Goal: Task Accomplishment & Management: Manage account settings

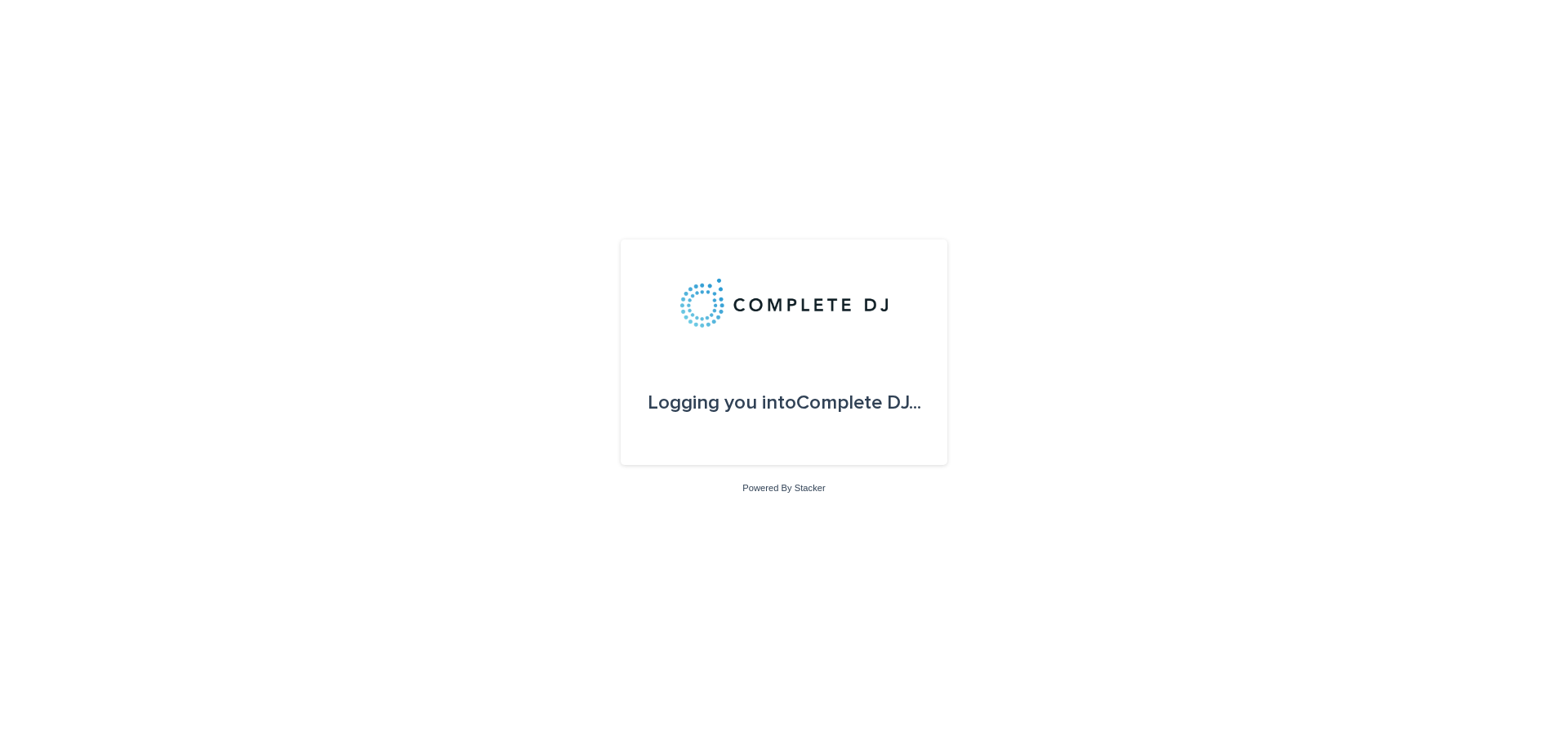
click at [845, 35] on div "Logging you into Complete DJ ... Powered By Stacker" at bounding box center [784, 376] width 1568 height 751
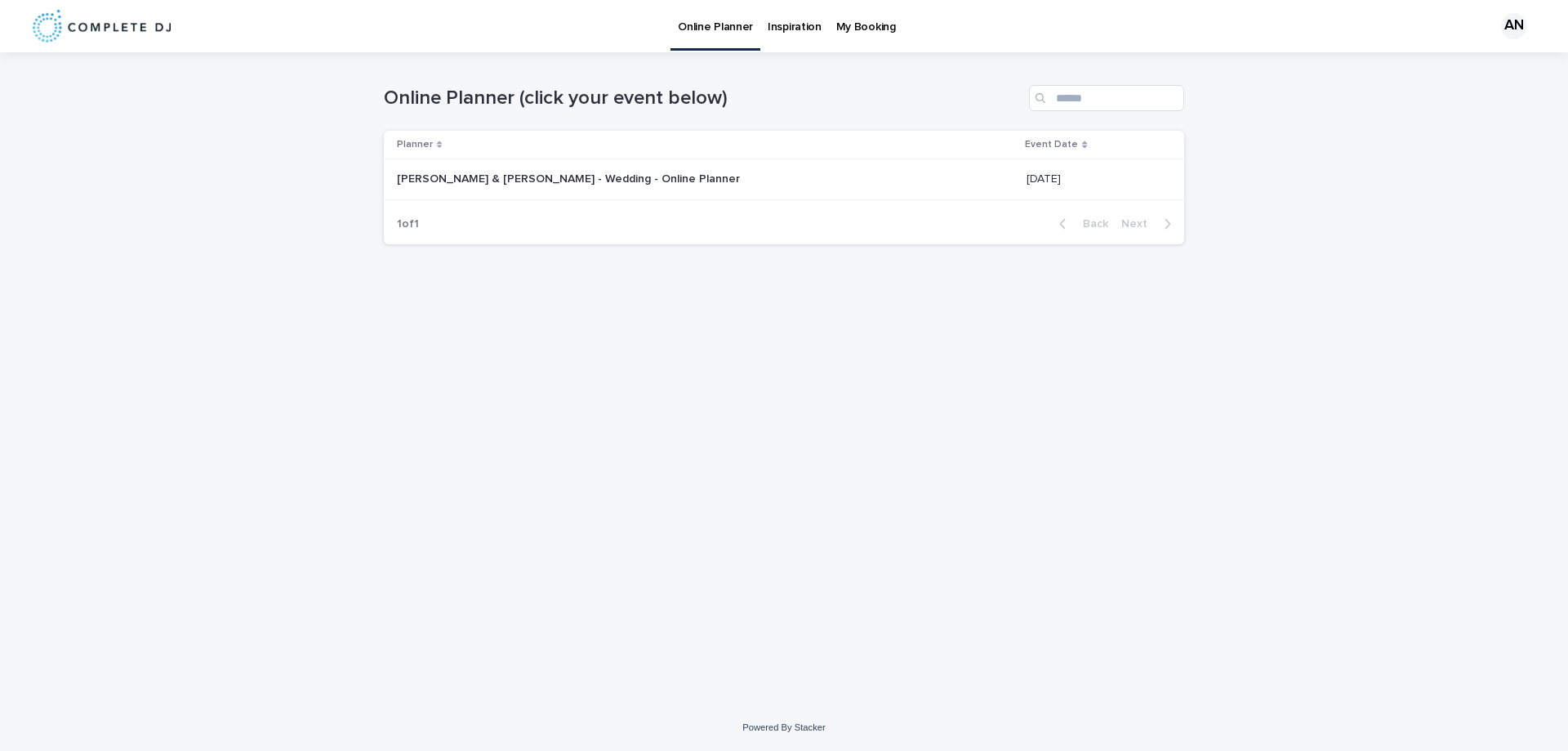
click at [955, 183] on div "[PERSON_NAME] & [PERSON_NAME] - Wedding - Online Planner [PERSON_NAME] & [PERSO…" at bounding box center [705, 179] width 617 height 27
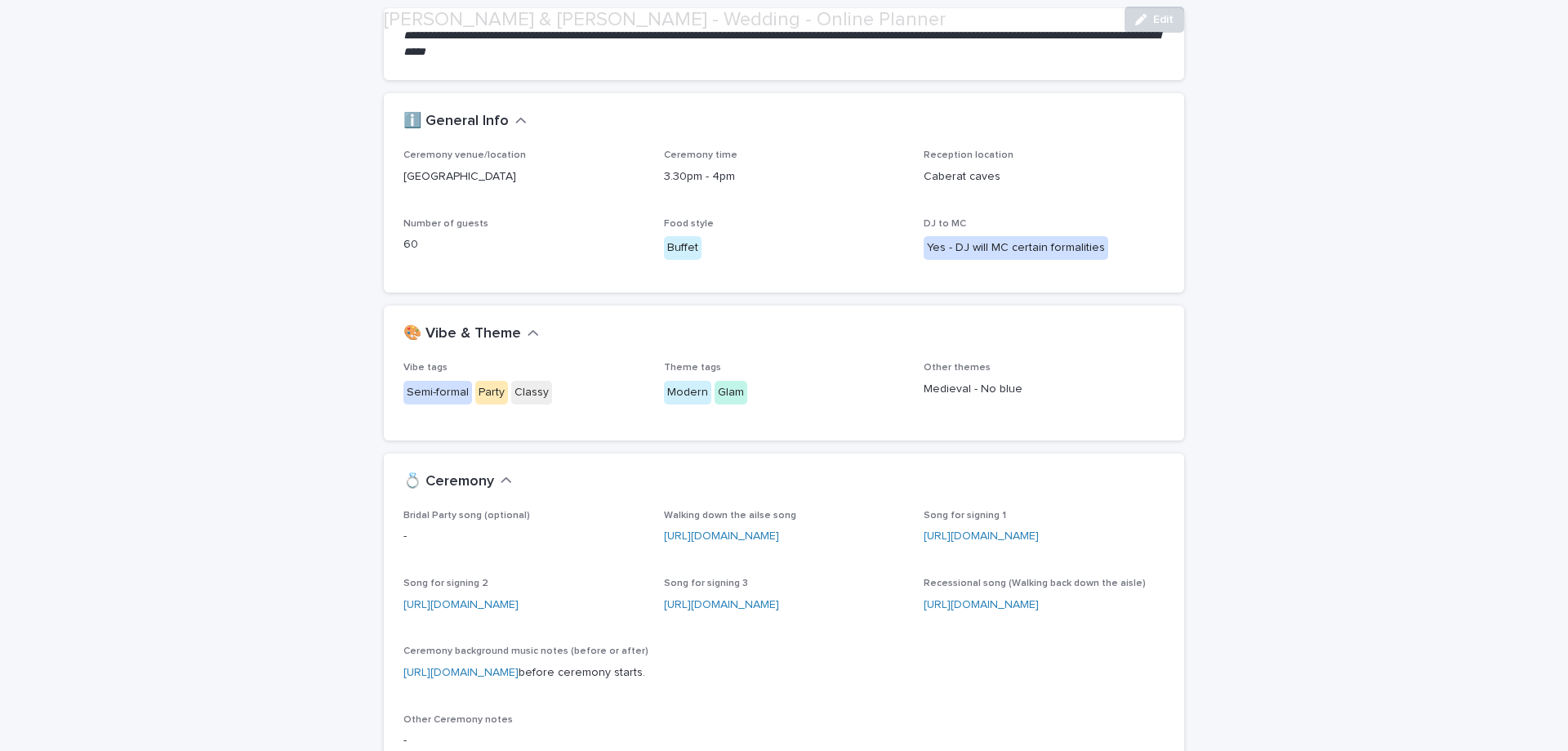
scroll to position [163, 0]
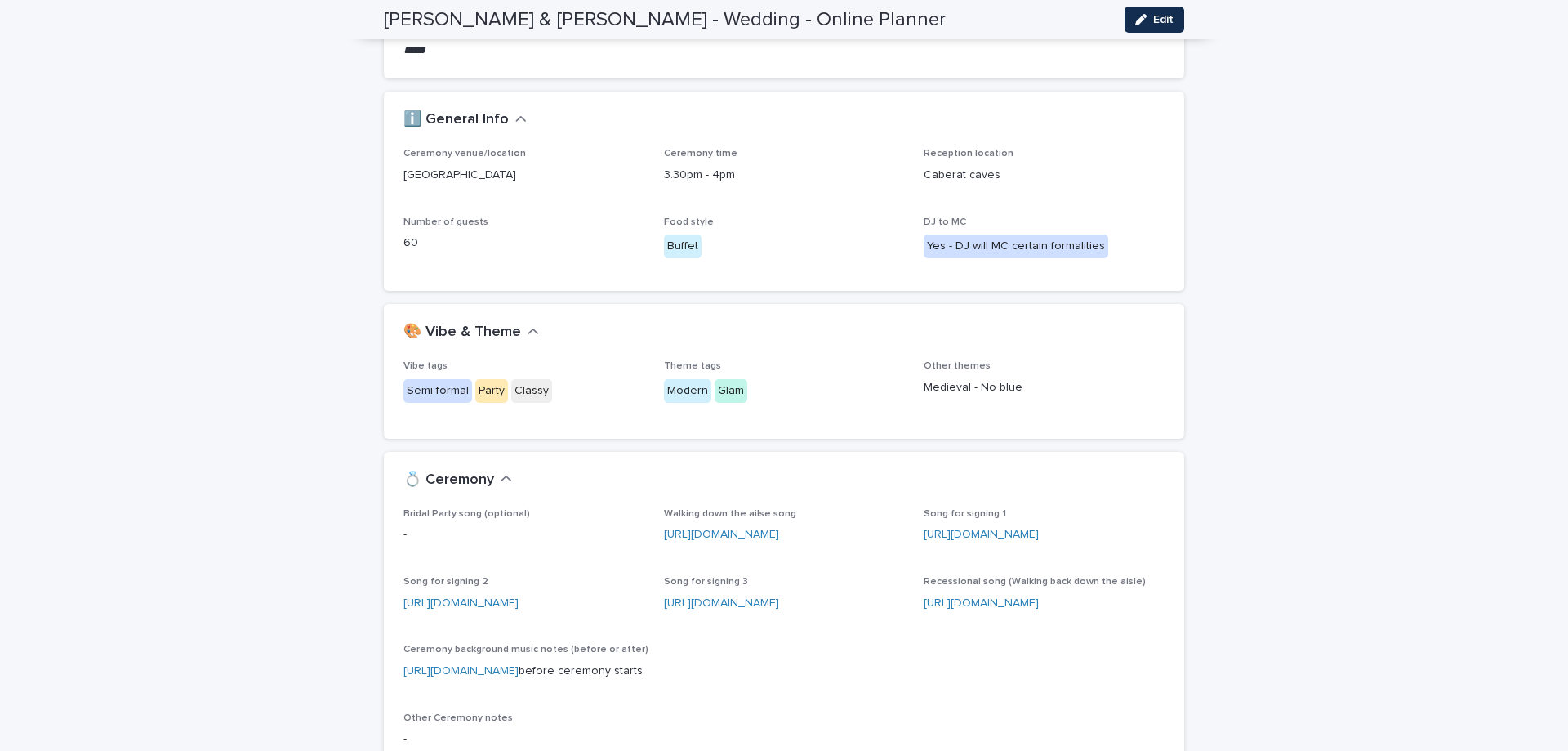
click at [518, 118] on icon "button" at bounding box center [520, 119] width 11 height 15
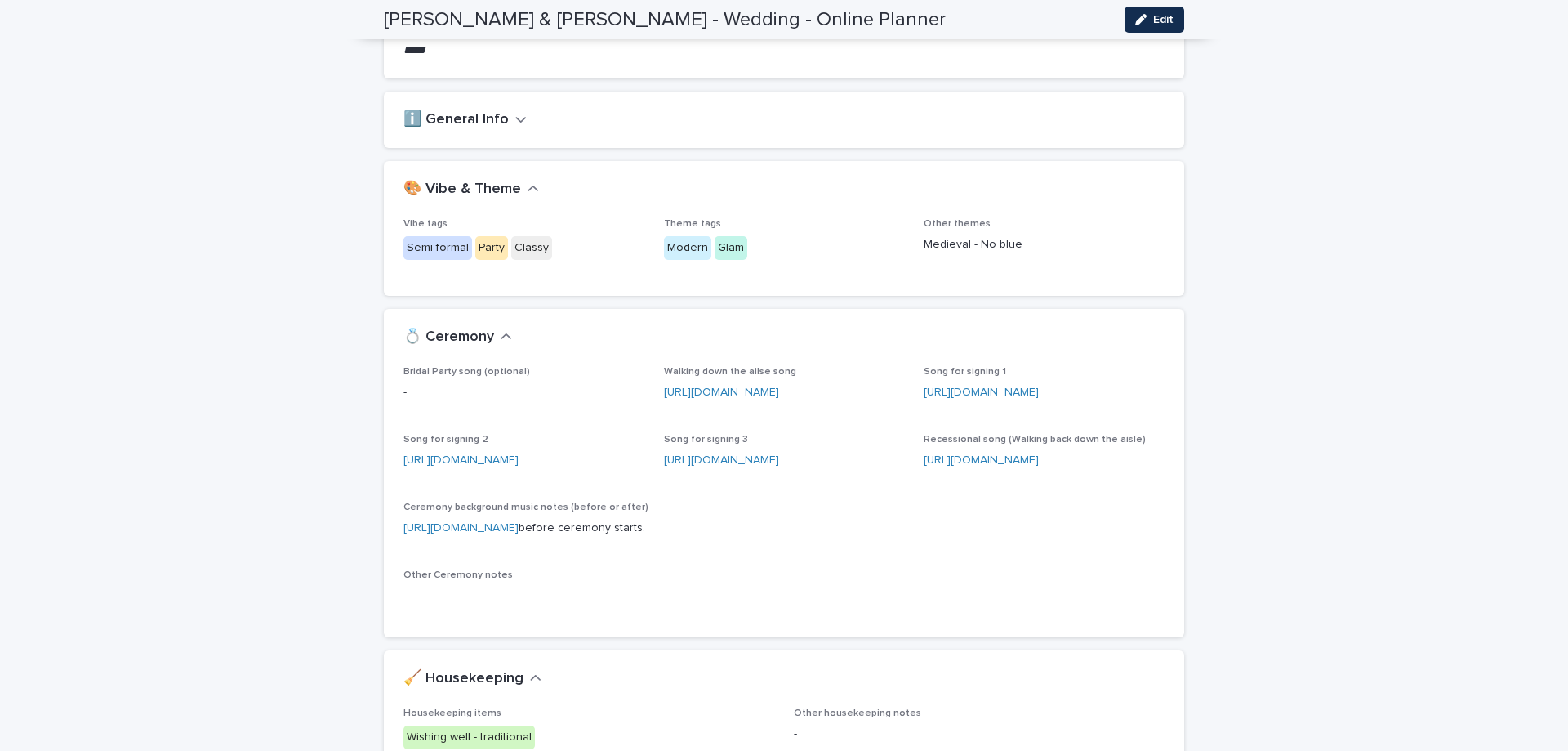
click at [533, 187] on div "🎨 Vibe & Theme" at bounding box center [781, 189] width 755 height 18
click at [527, 182] on icon "button" at bounding box center [533, 189] width 11 height 15
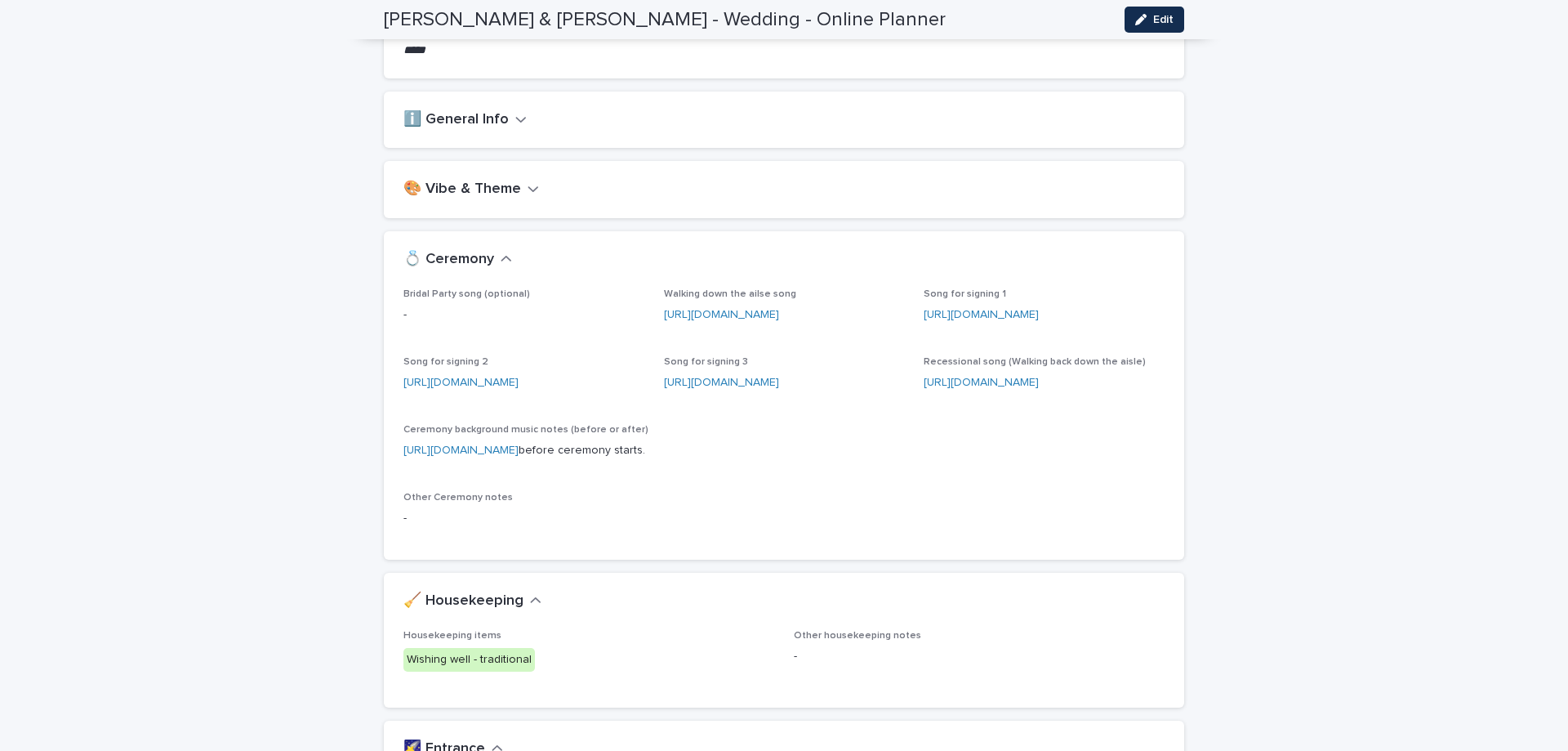
click at [500, 263] on icon "button" at bounding box center [506, 259] width 11 height 15
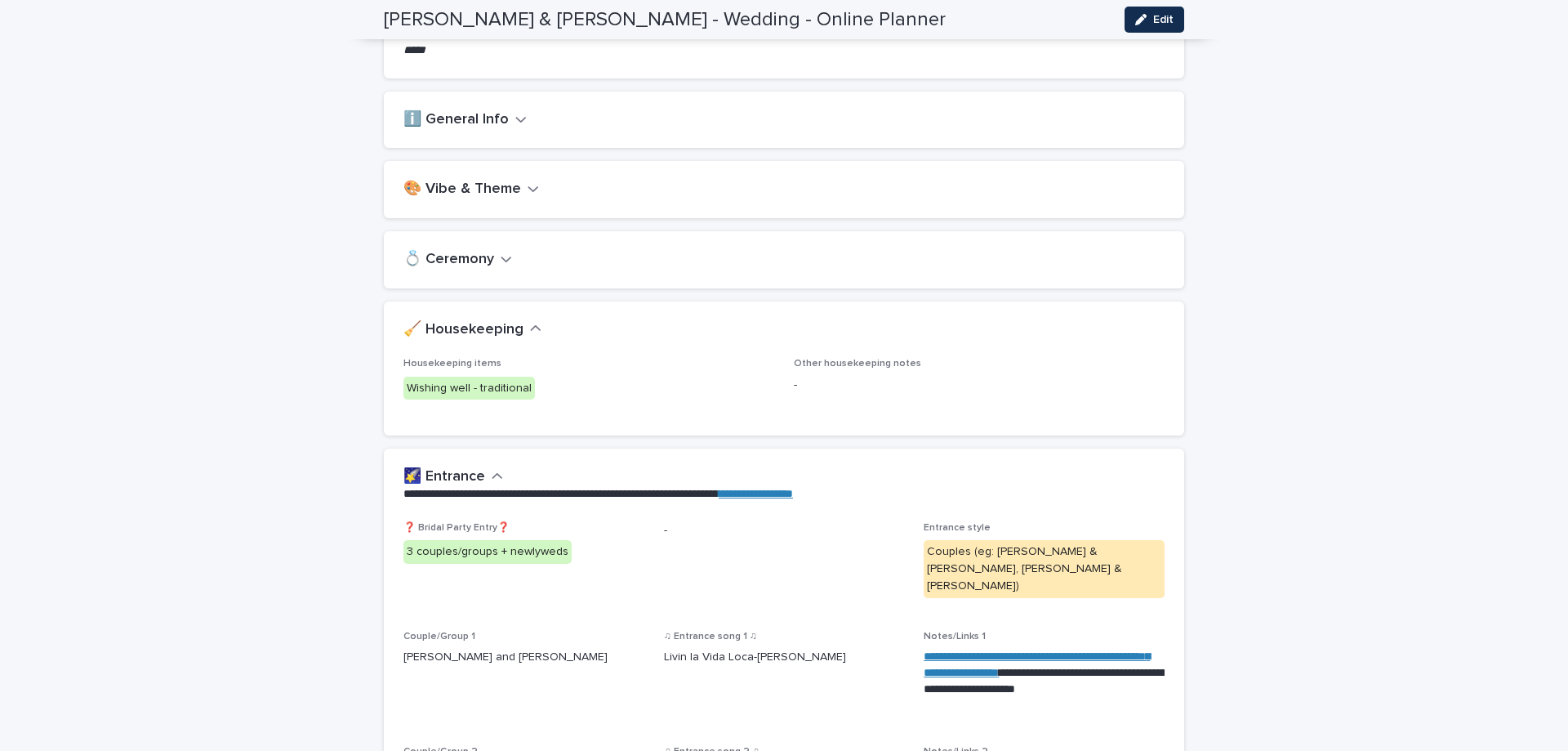
click at [531, 331] on icon "button" at bounding box center [535, 329] width 11 height 15
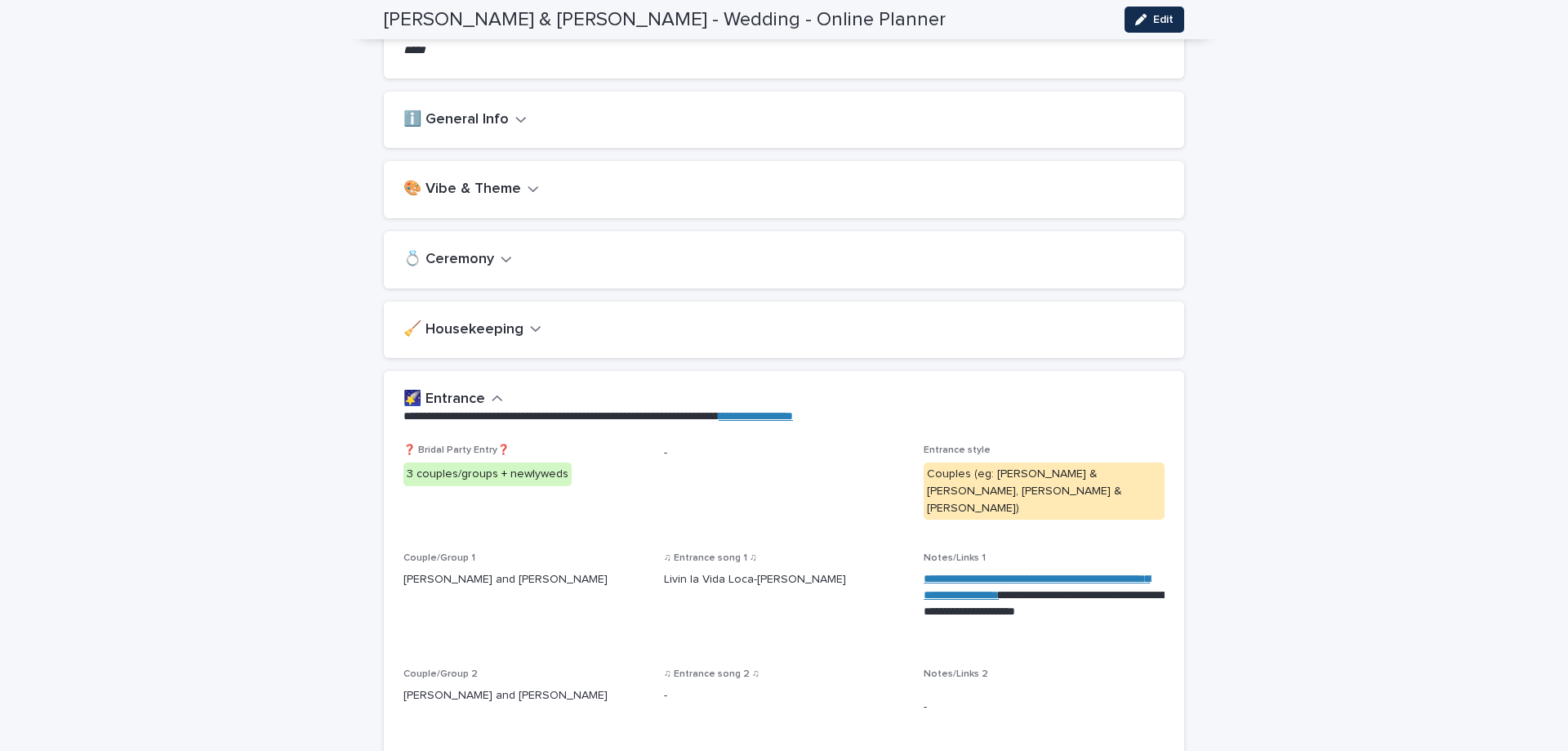
click at [492, 402] on icon "button" at bounding box center [497, 398] width 11 height 15
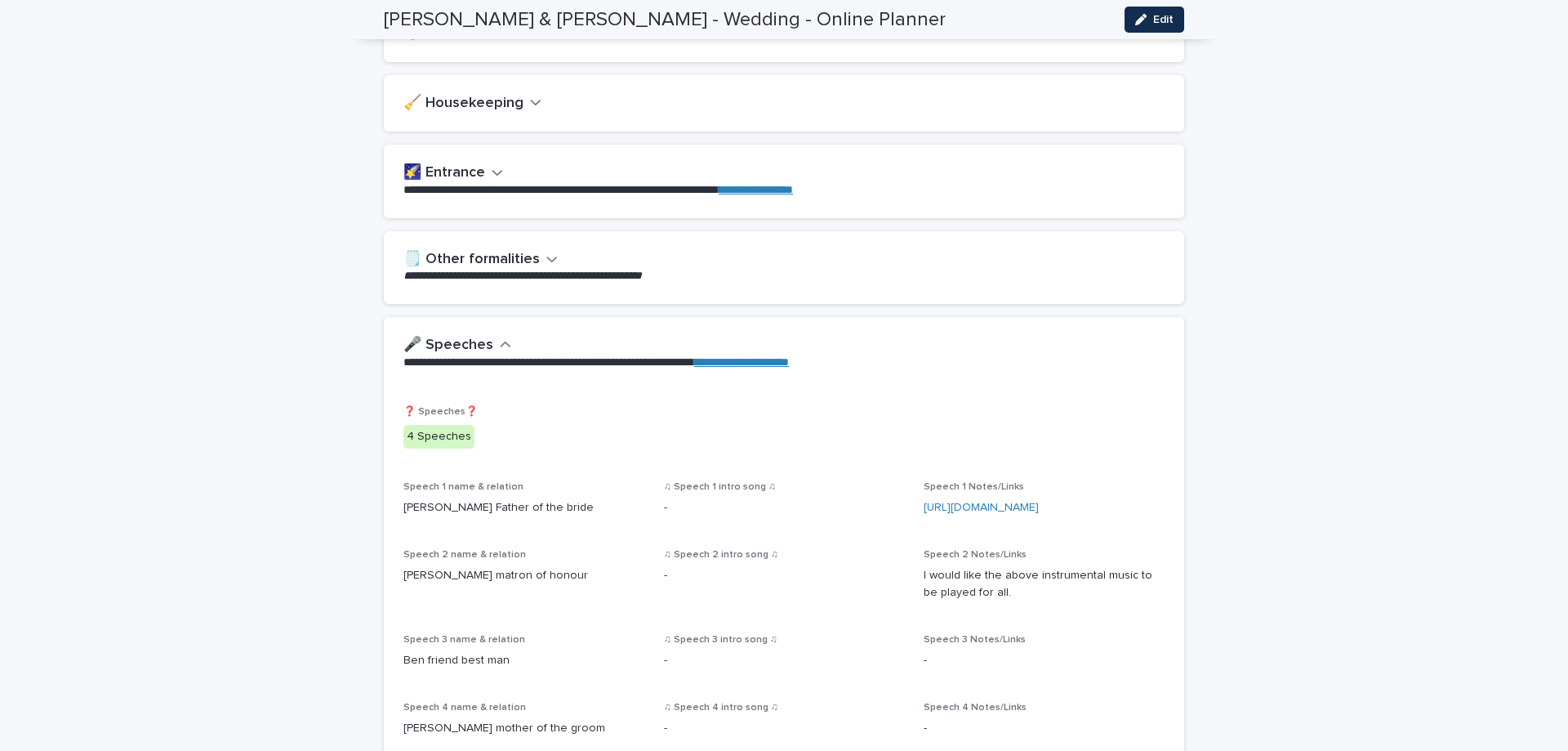
scroll to position [409, 0]
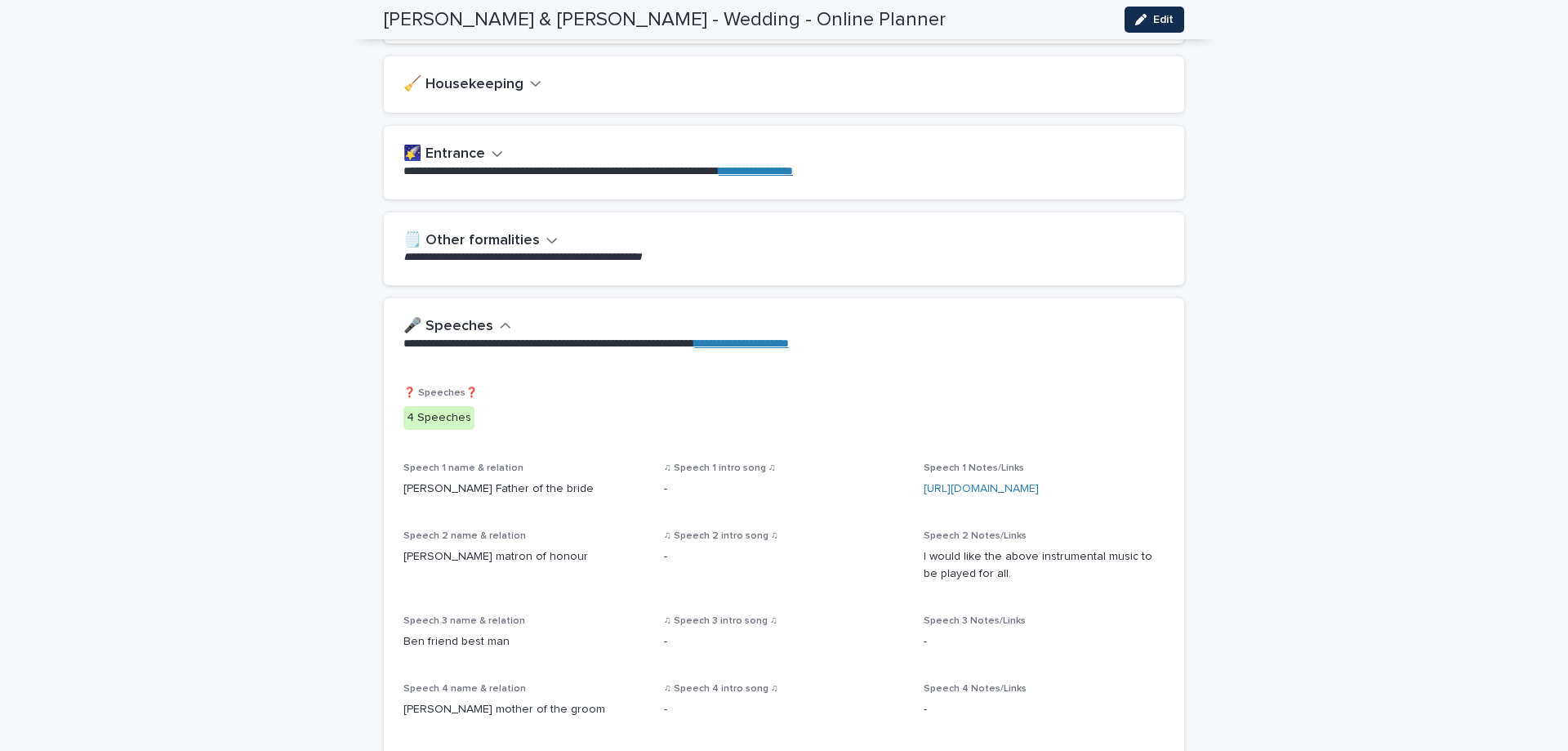
click at [500, 328] on icon "button" at bounding box center [505, 326] width 11 height 15
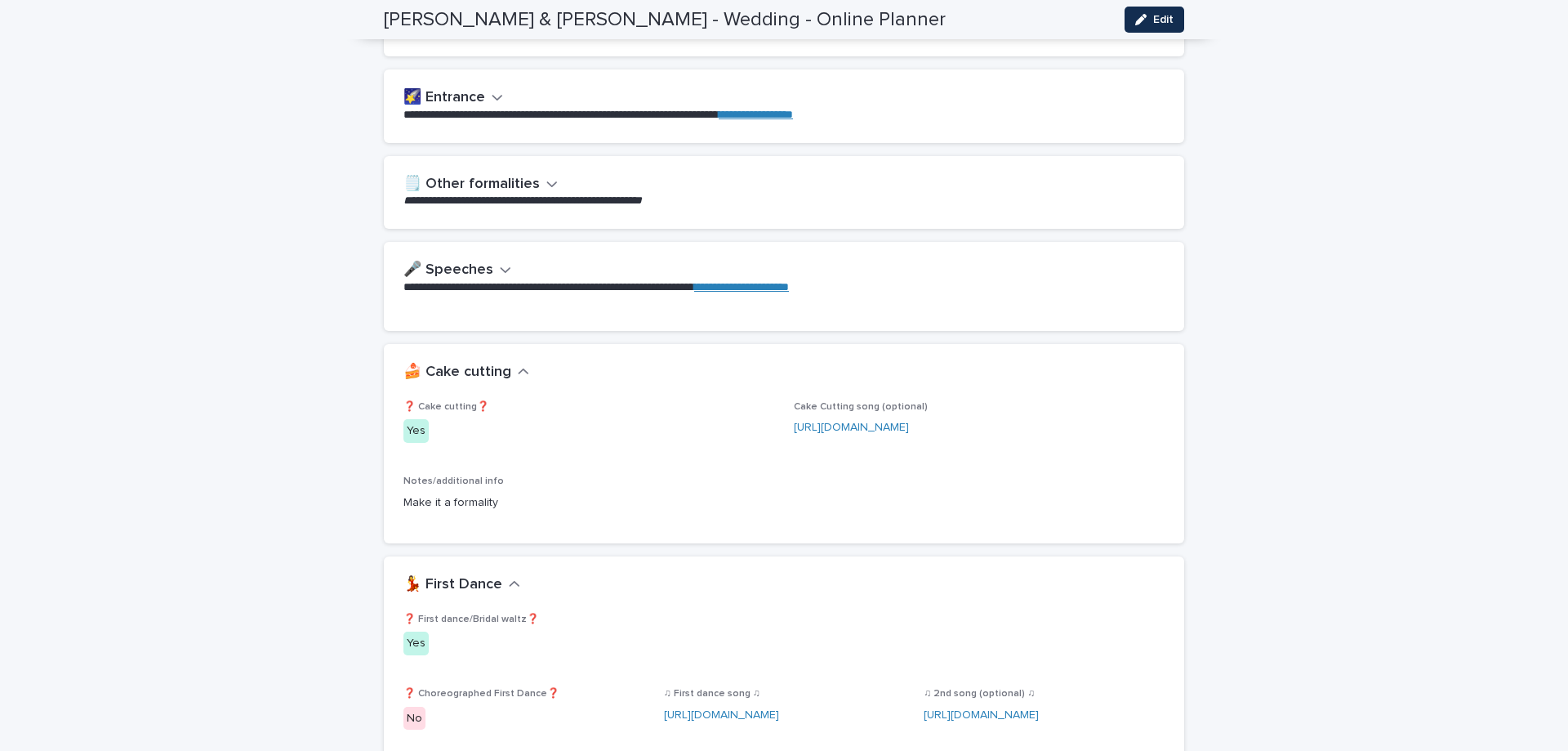
scroll to position [490, 0]
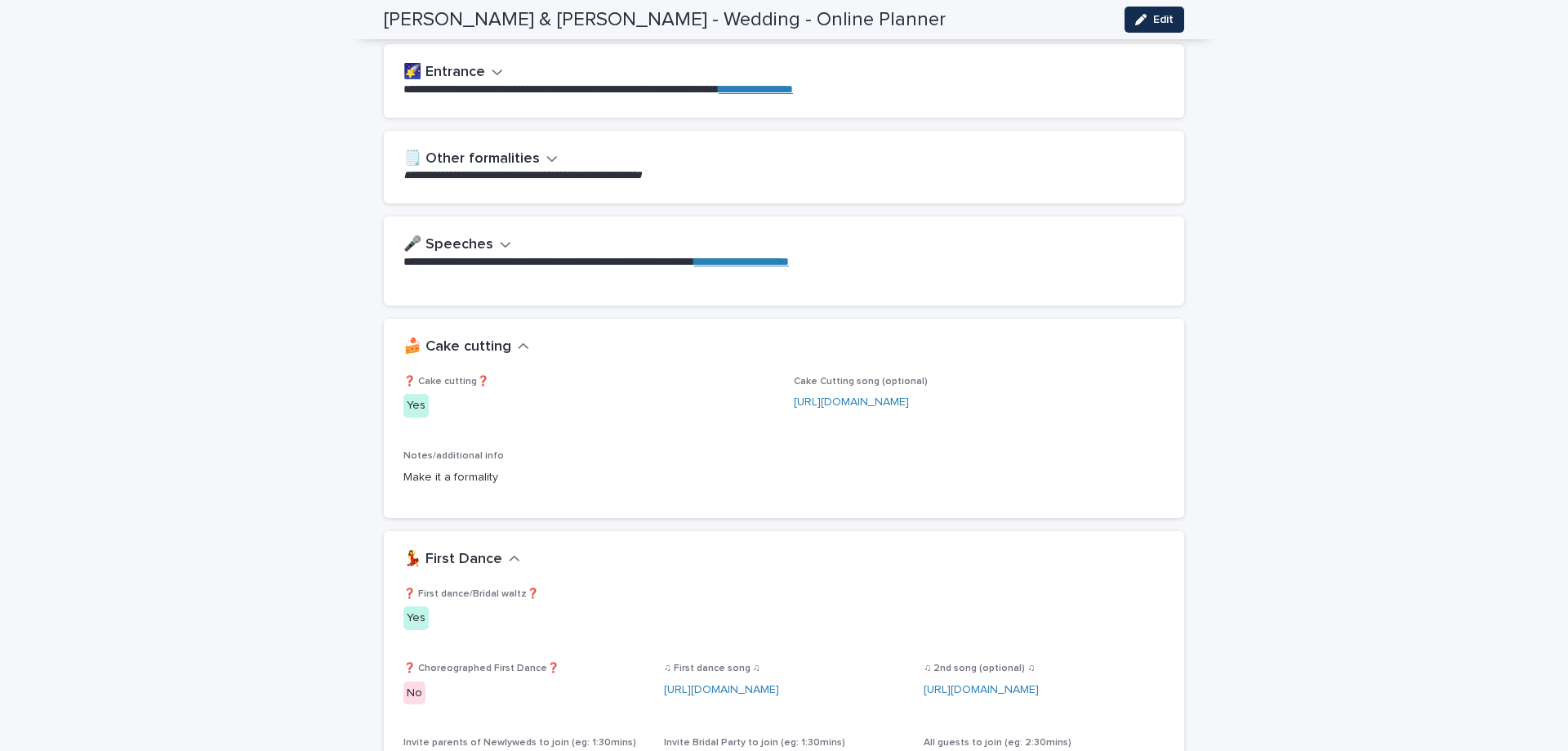
click at [519, 349] on icon "button" at bounding box center [523, 346] width 11 height 15
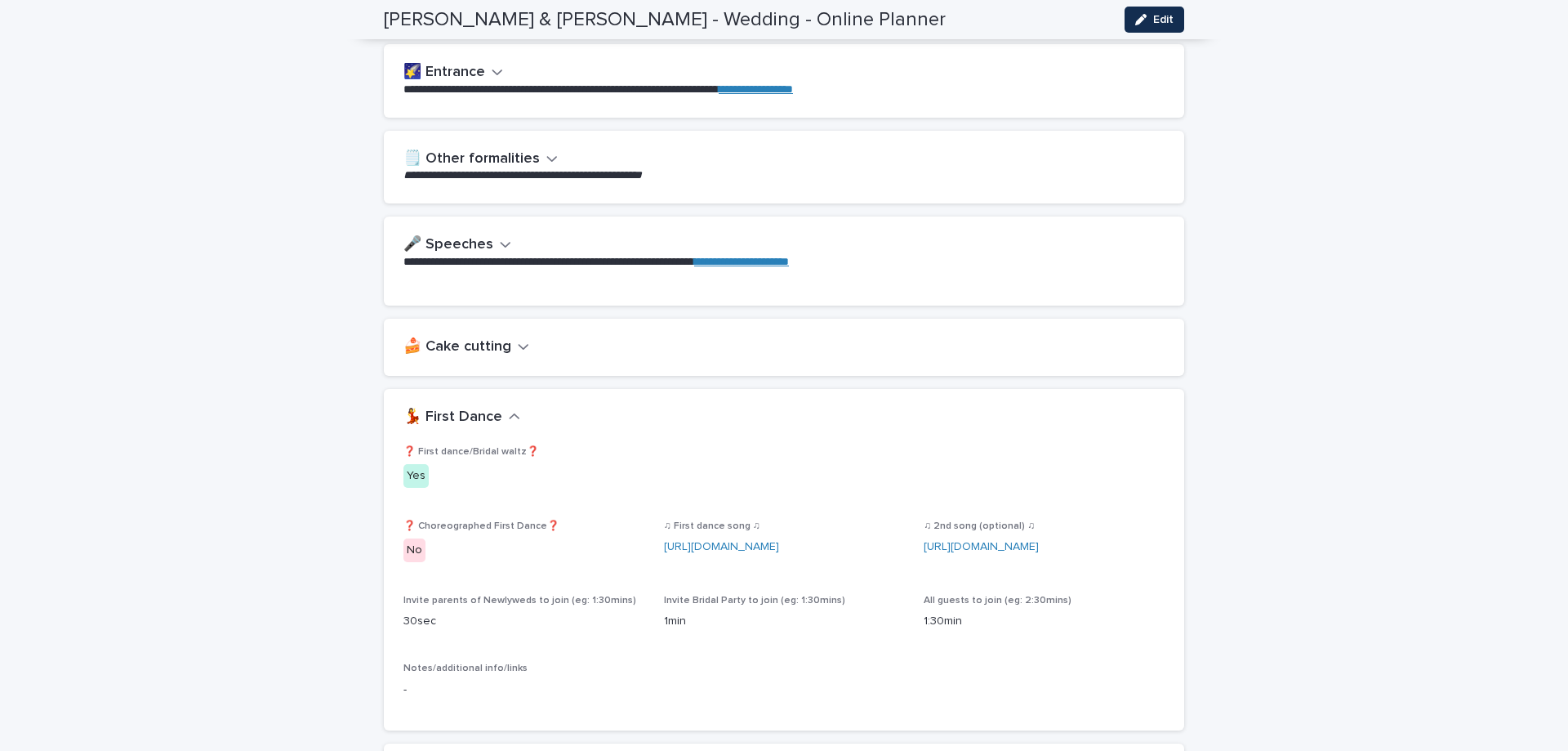
click at [509, 418] on icon "button" at bounding box center [514, 416] width 11 height 15
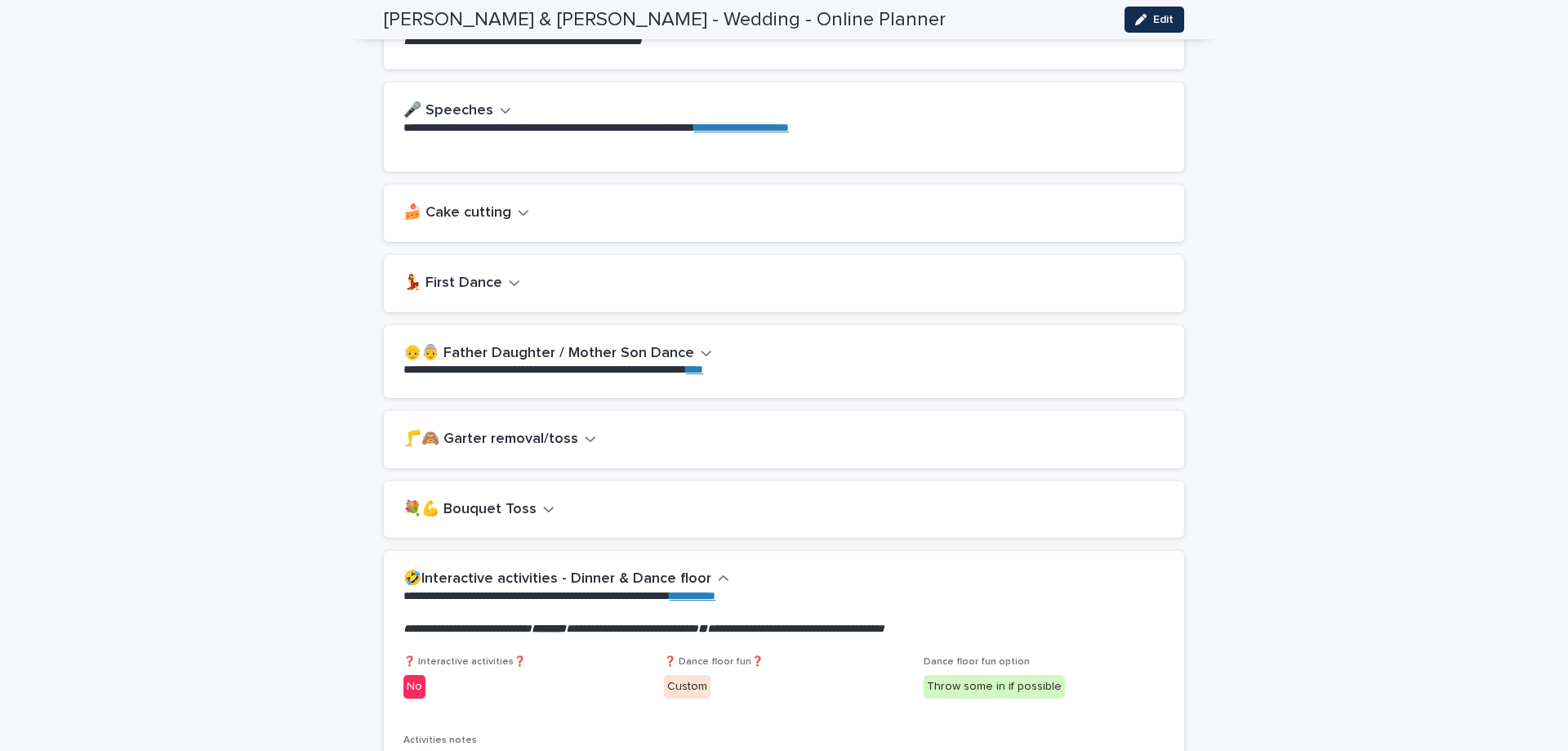
scroll to position [654, 0]
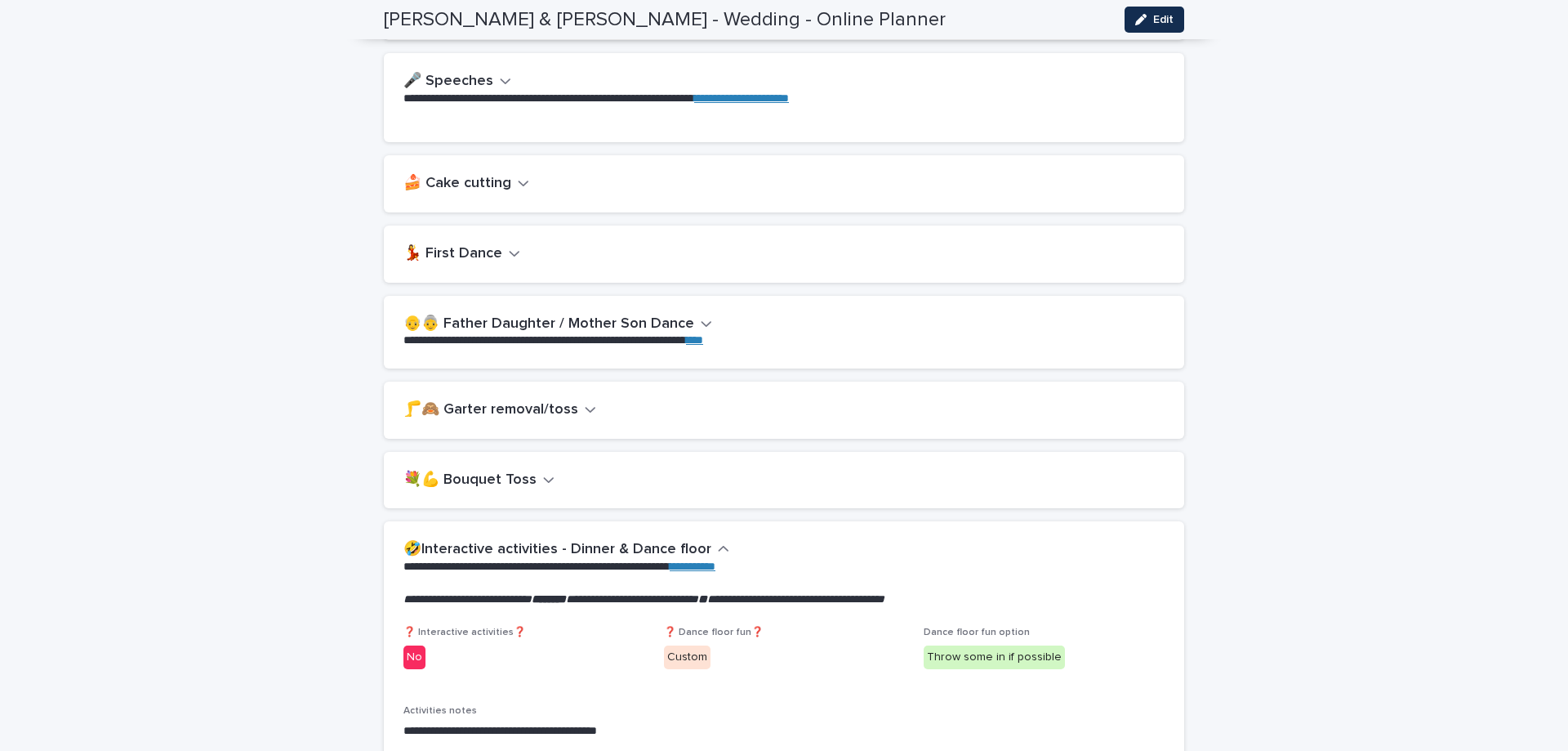
click at [586, 408] on icon "button" at bounding box center [590, 409] width 10 height 6
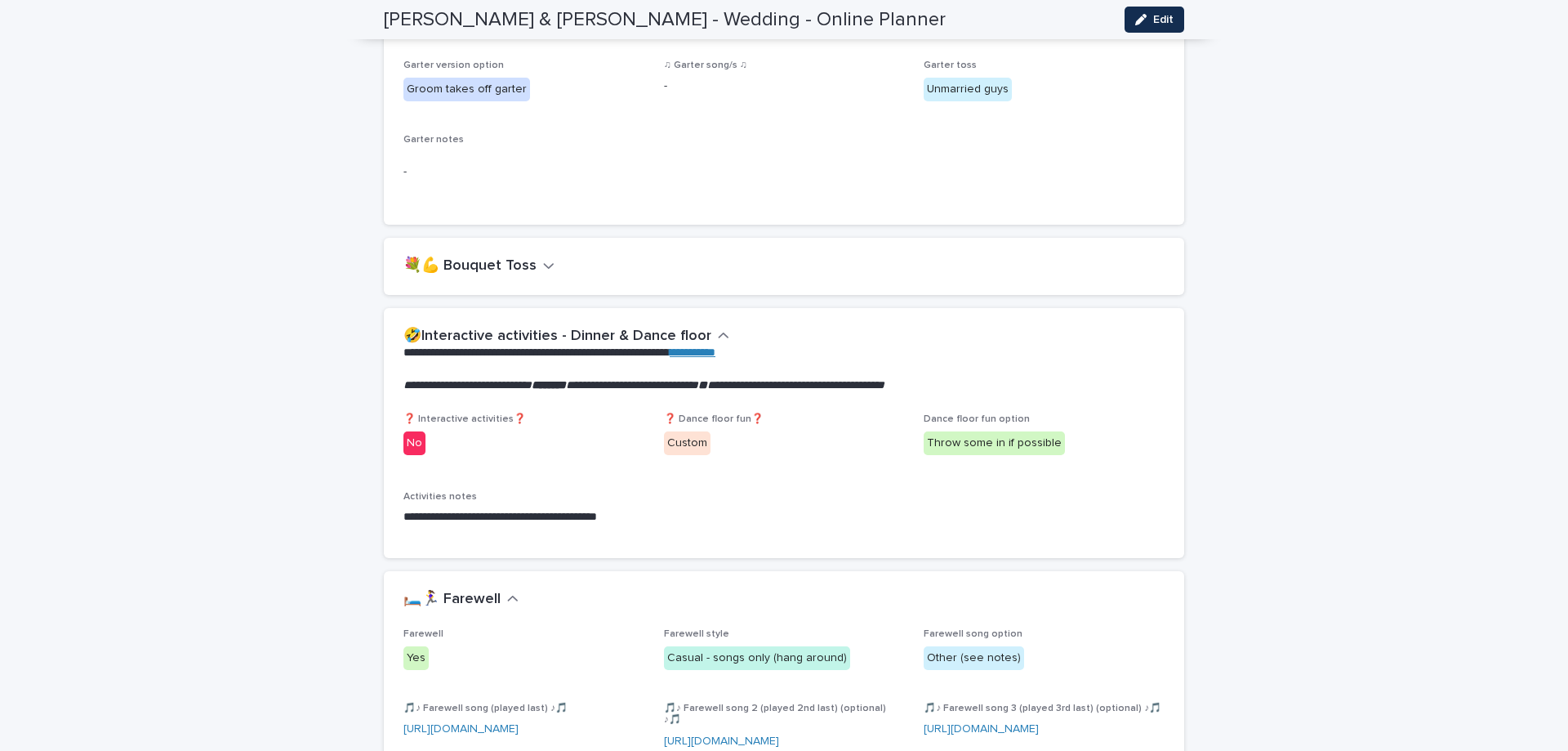
scroll to position [1062, 0]
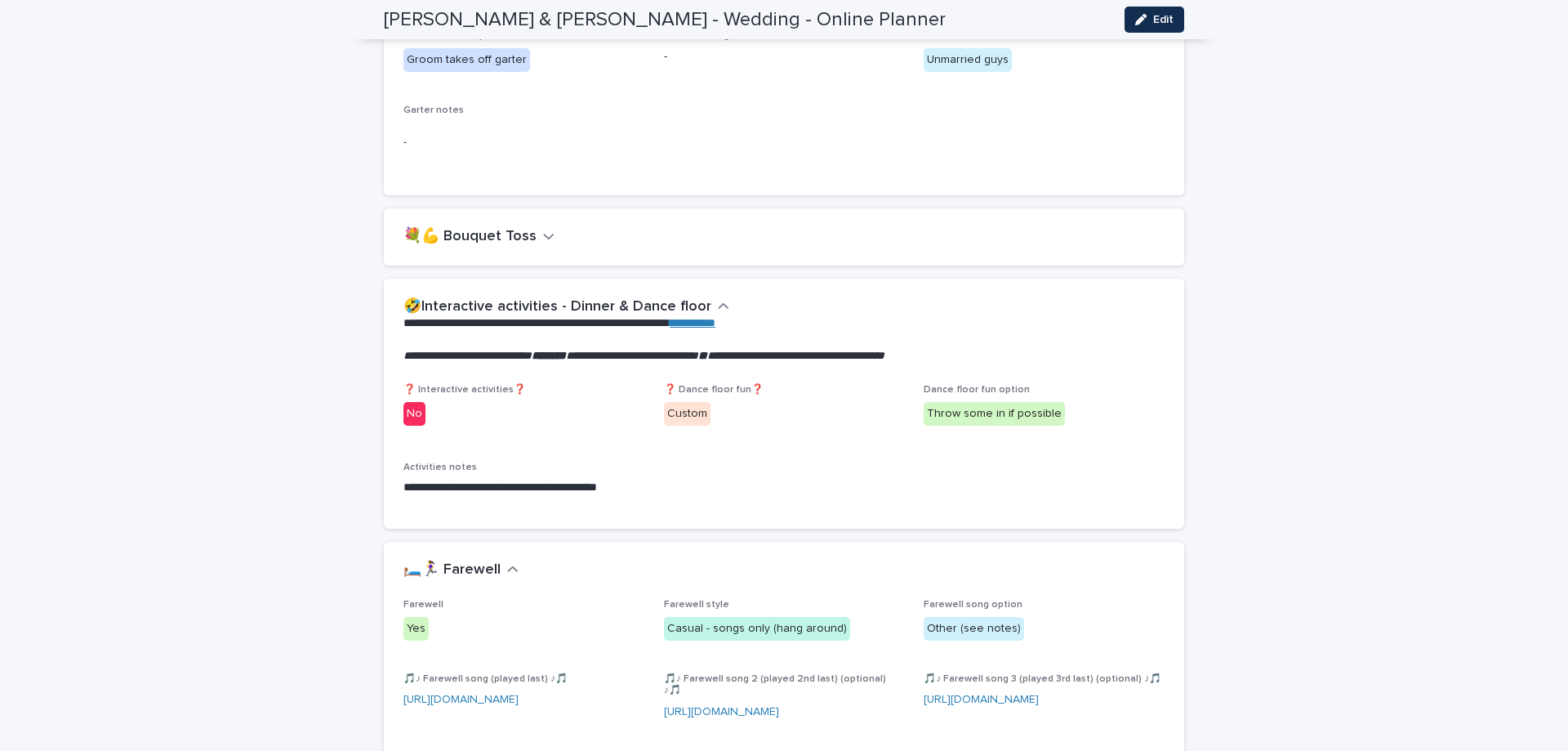
click at [718, 309] on icon "button" at bounding box center [724, 306] width 11 height 15
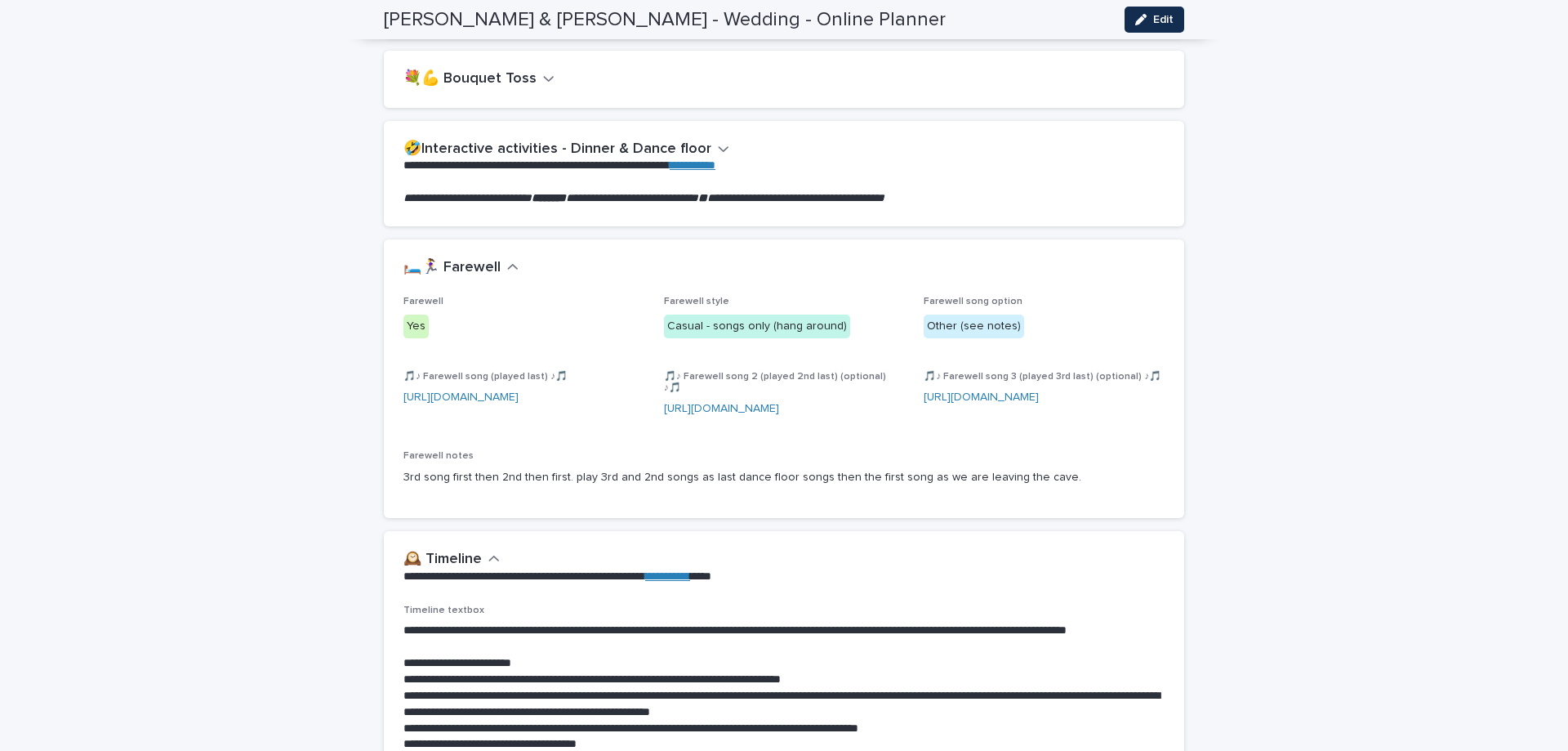
scroll to position [1226, 0]
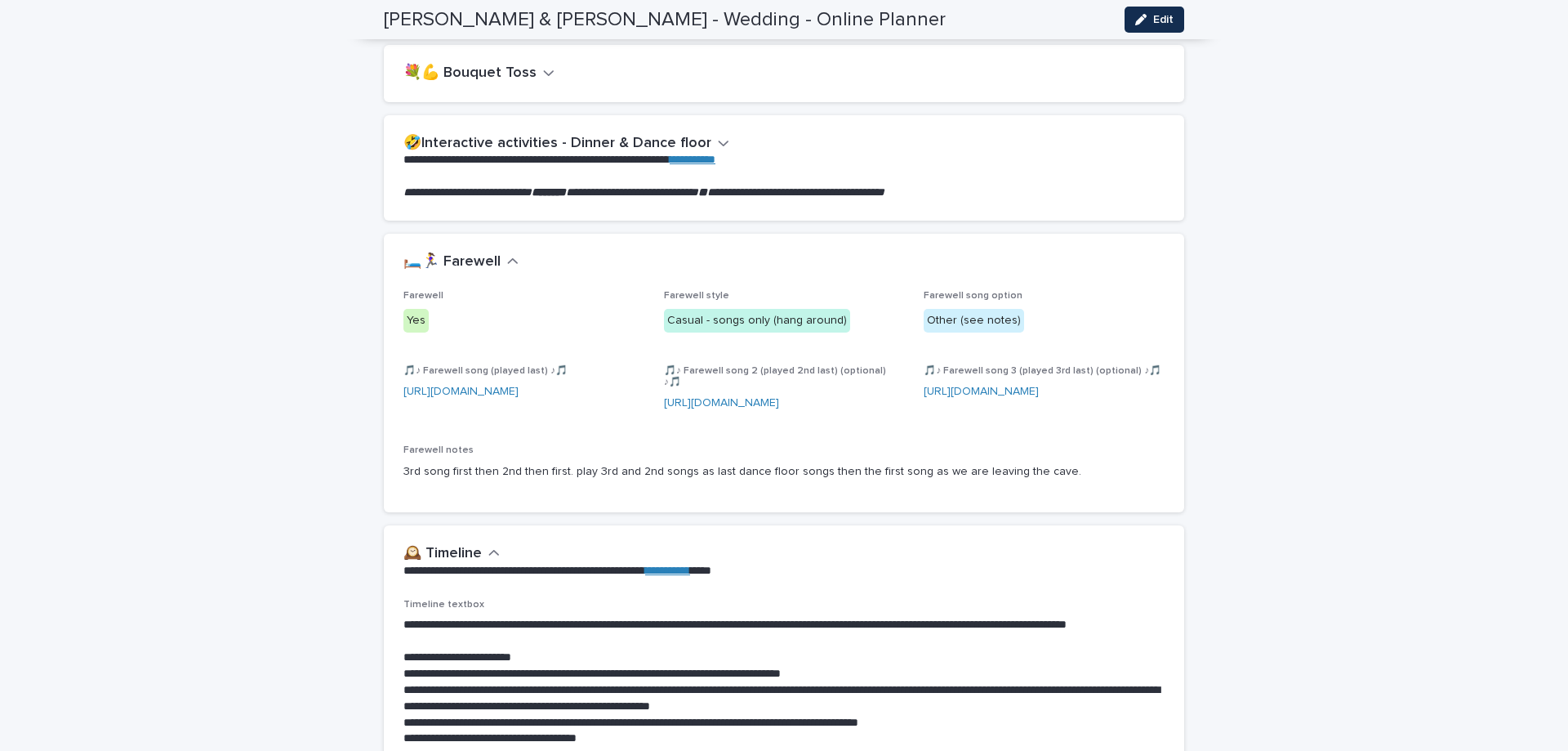
click at [509, 263] on icon "button" at bounding box center [513, 261] width 11 height 15
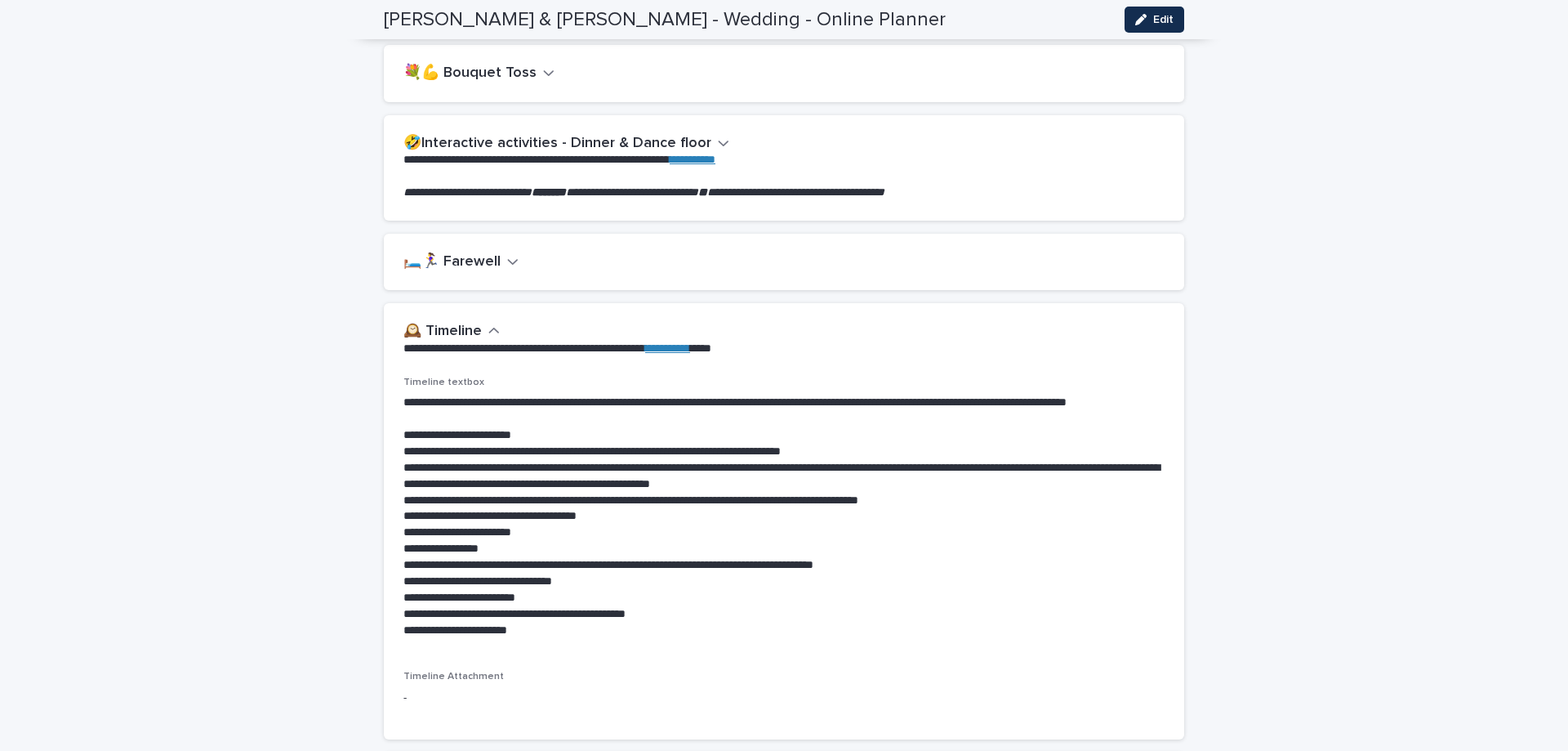
click at [488, 331] on icon "button" at bounding box center [493, 330] width 11 height 15
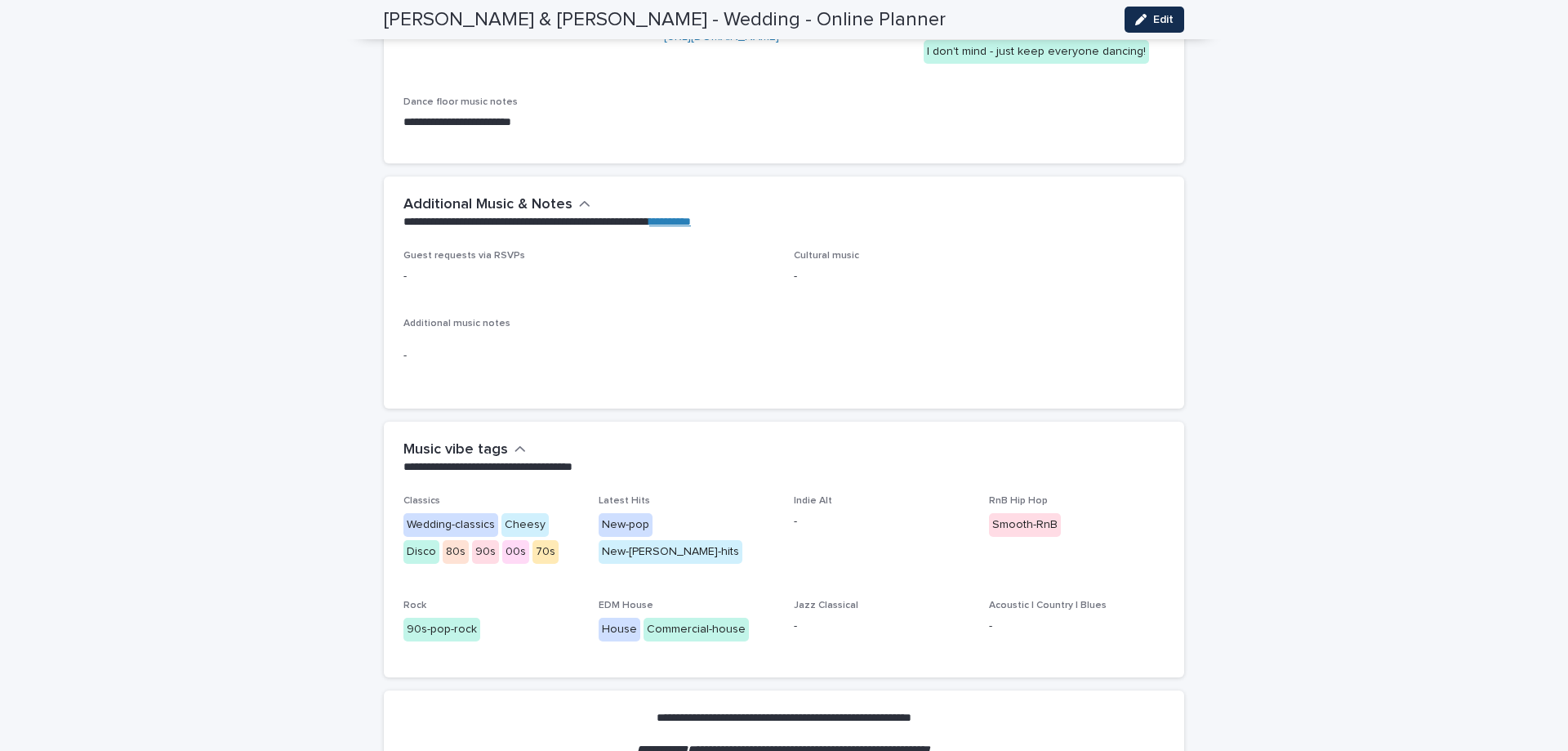
scroll to position [2352, 0]
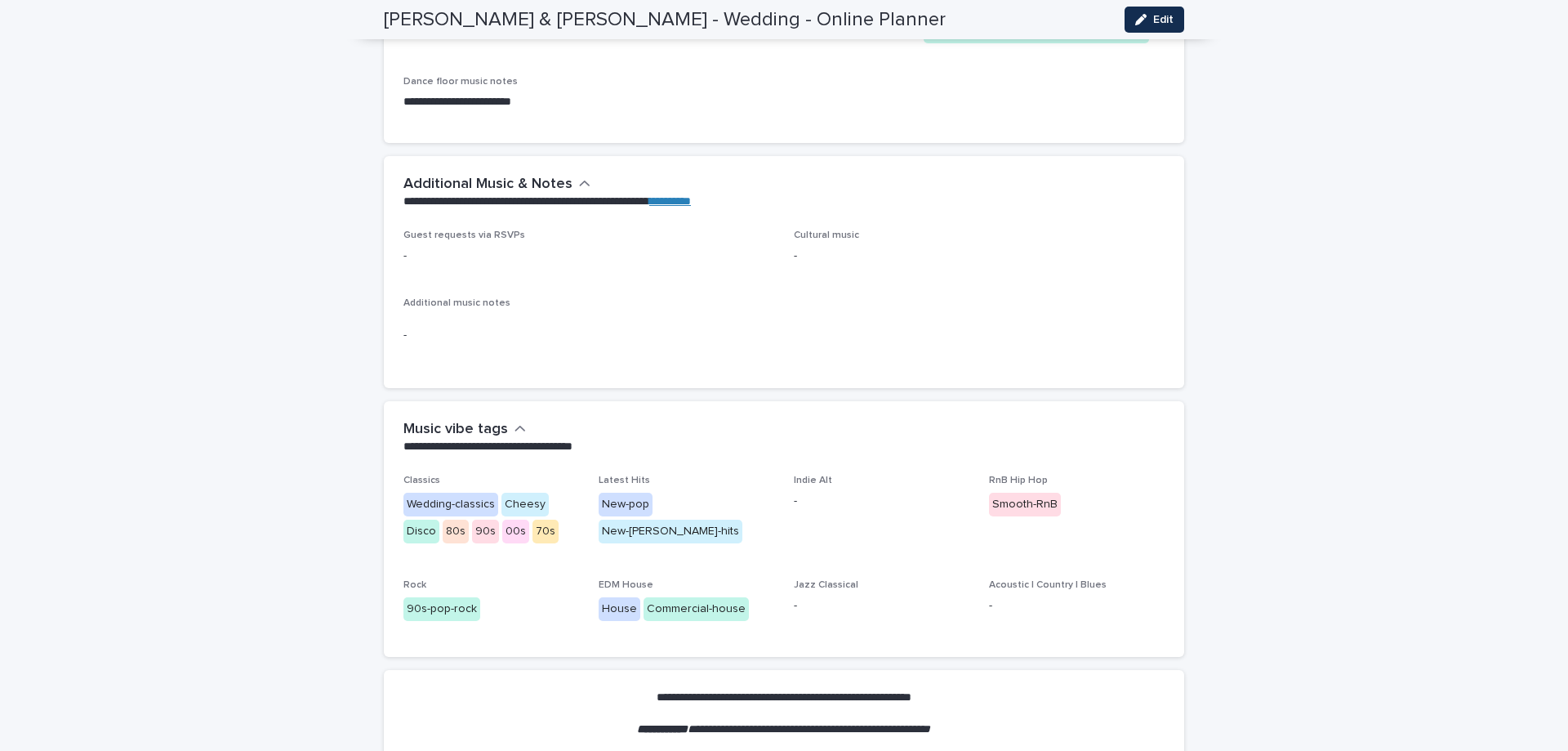
click at [579, 191] on icon "button" at bounding box center [585, 183] width 11 height 15
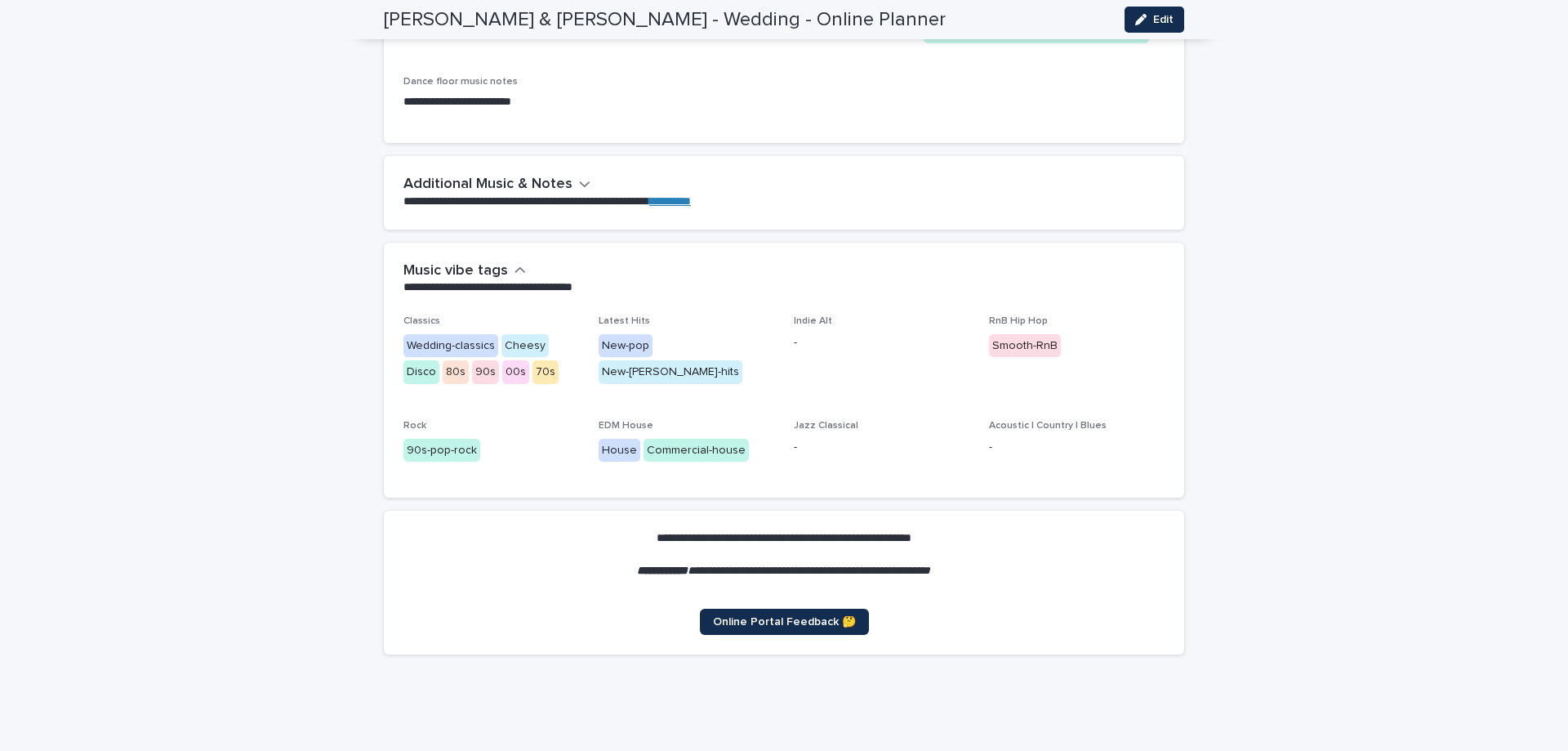
click at [514, 278] on icon "button" at bounding box center [519, 270] width 11 height 15
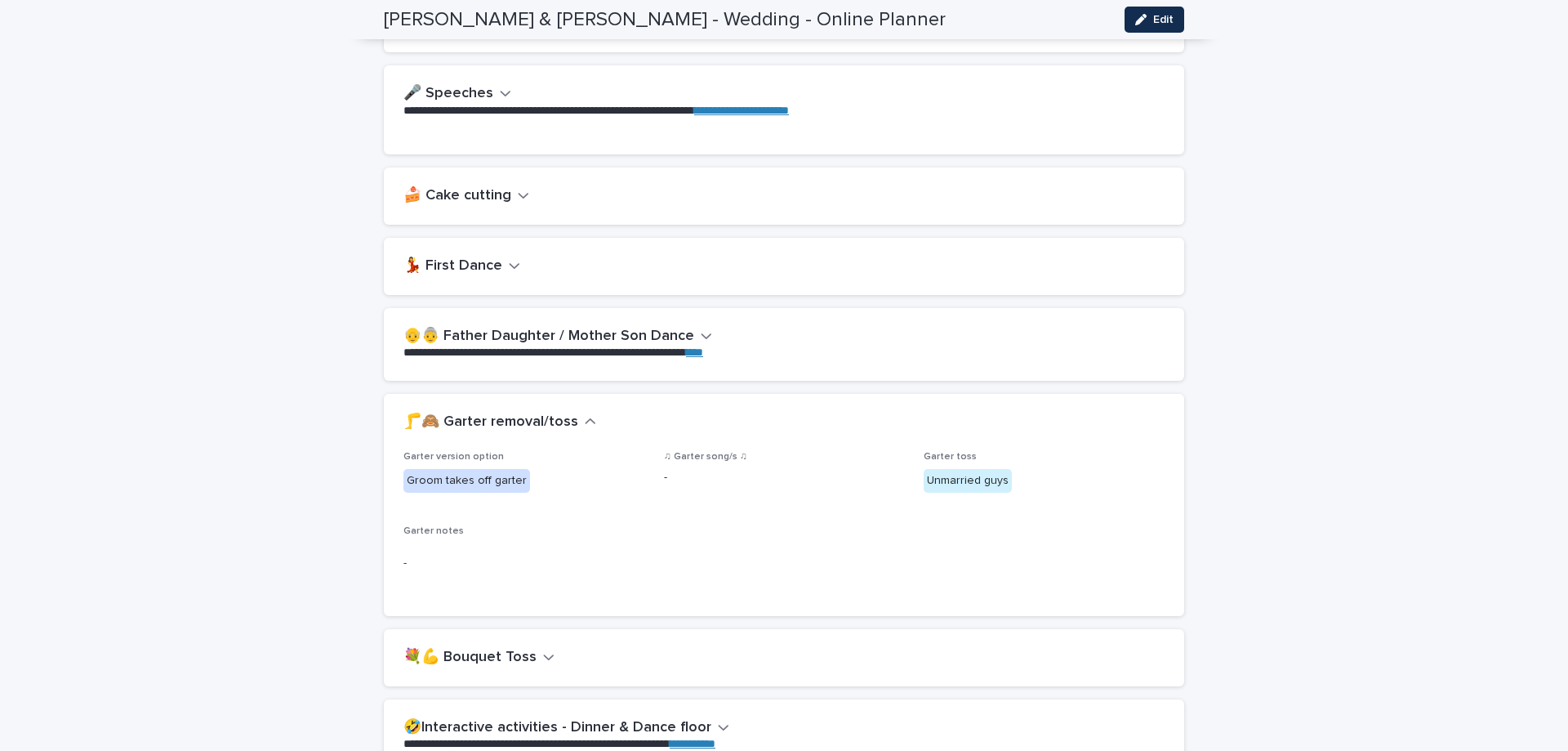
scroll to position [636, 0]
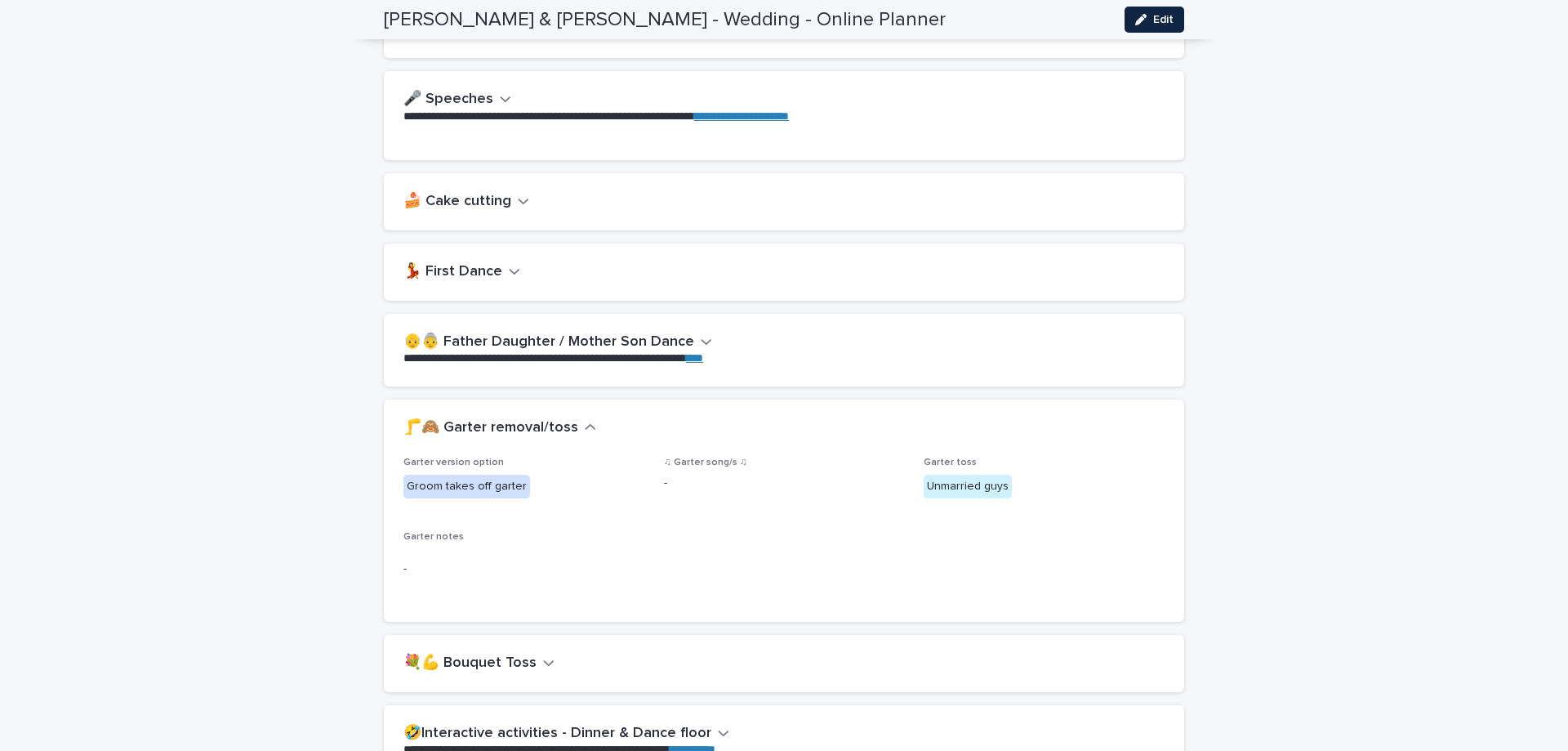
click at [1158, 14] on span "Edit" at bounding box center [1164, 19] width 21 height 11
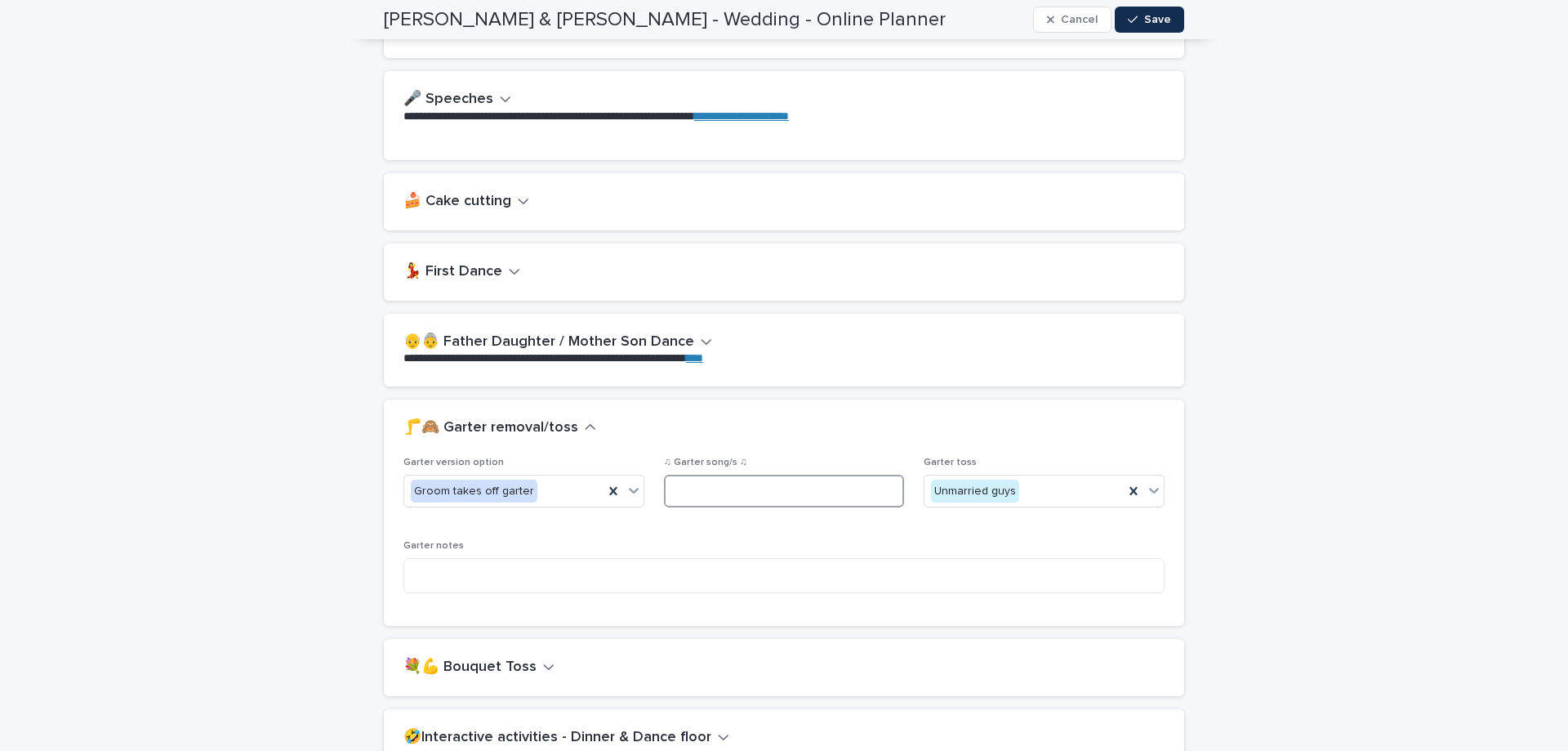
click at [782, 486] on input at bounding box center [784, 491] width 241 height 33
paste input "**********"
type input "**********"
click at [1144, 19] on span "Save" at bounding box center [1157, 19] width 27 height 11
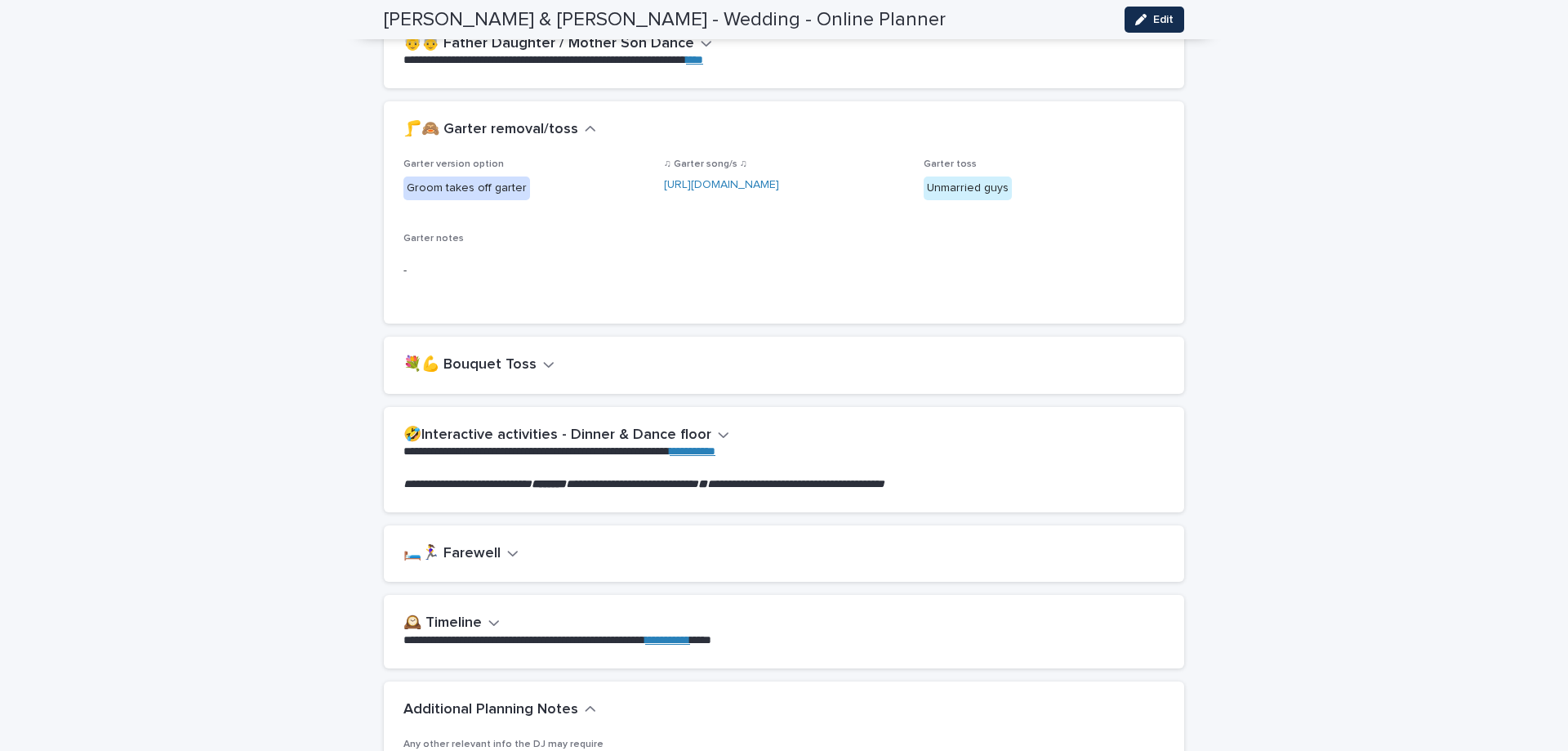
scroll to position [963, 0]
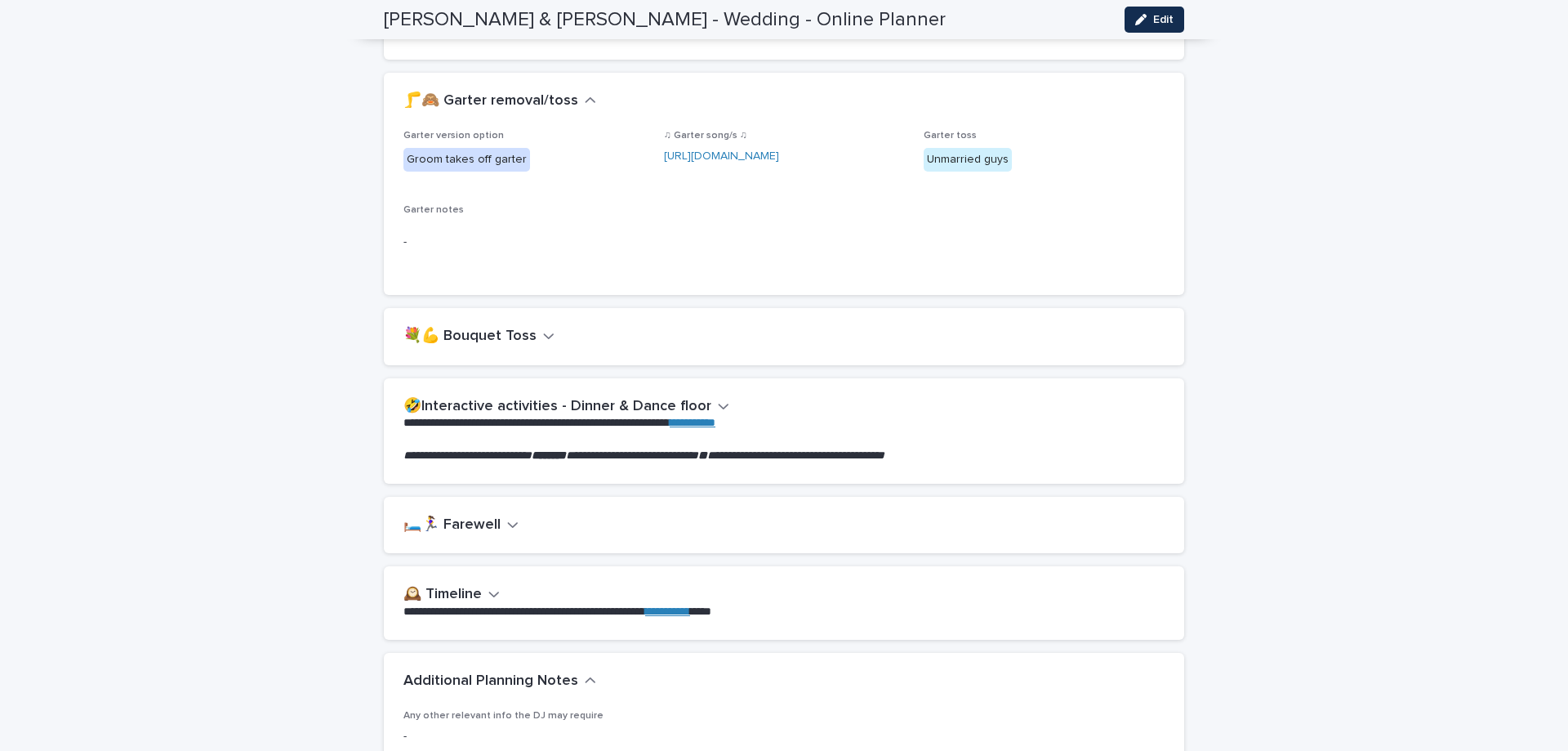
click at [585, 96] on icon "button" at bounding box center [590, 100] width 11 height 15
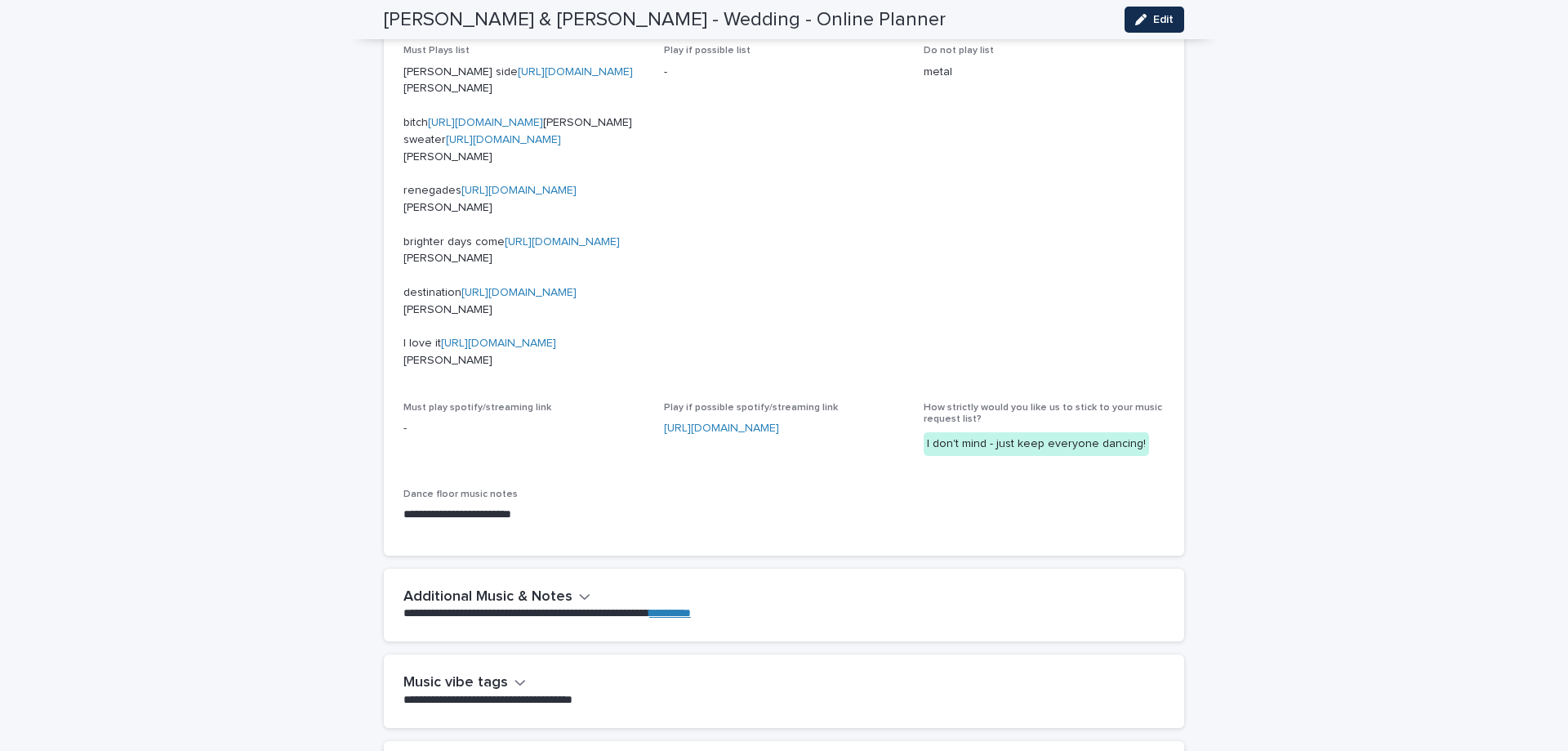
scroll to position [1692, 0]
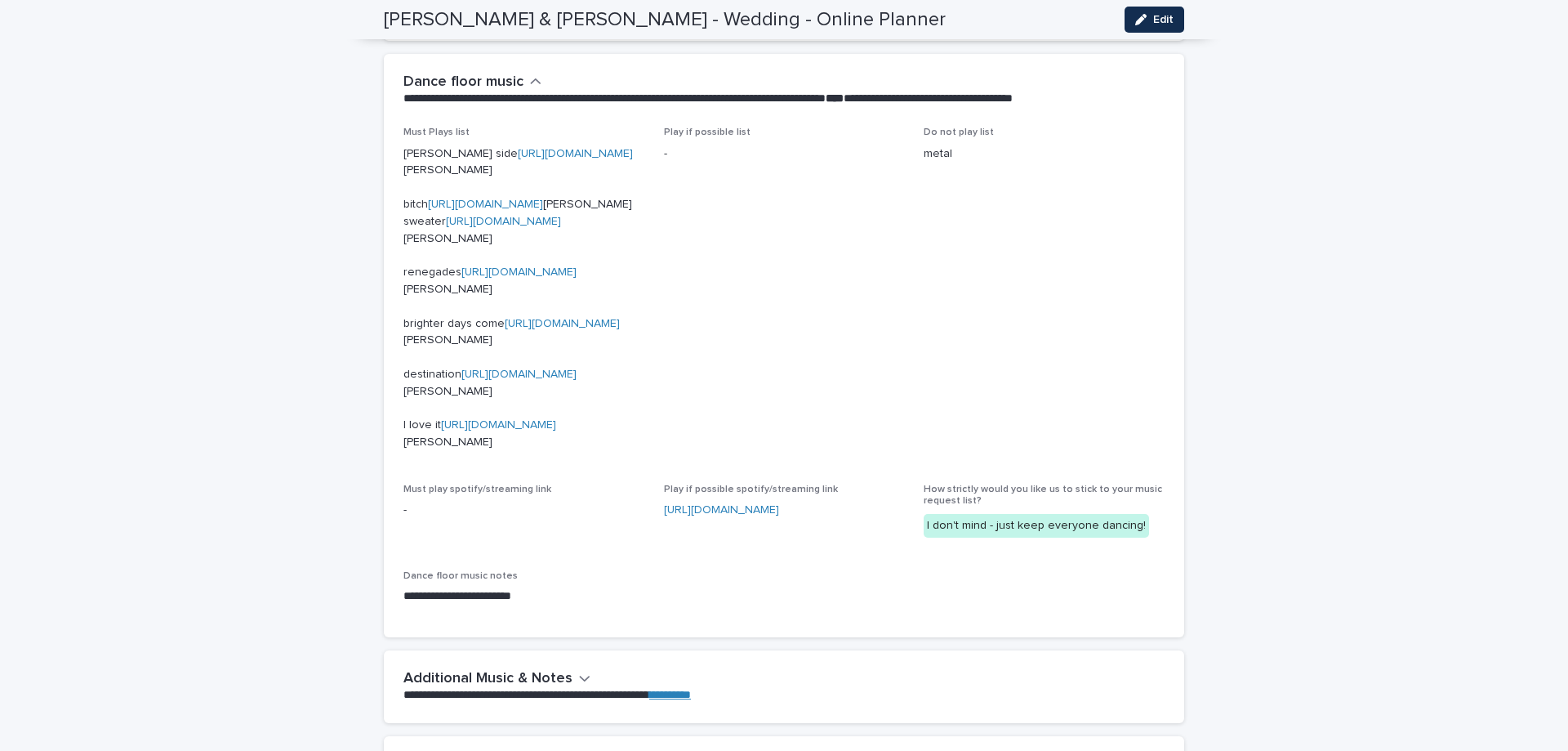
click at [433, 336] on p "[PERSON_NAME] side [URL][DOMAIN_NAME] [PERSON_NAME] bitch [URL][DOMAIN_NAME] [P…" at bounding box center [524, 298] width 241 height 306
click at [434, 339] on p "[PERSON_NAME] side [URL][DOMAIN_NAME] [PERSON_NAME] bitch [URL][DOMAIN_NAME] [P…" at bounding box center [524, 298] width 241 height 306
click at [432, 340] on p "[PERSON_NAME] side [URL][DOMAIN_NAME] [PERSON_NAME] bitch [URL][DOMAIN_NAME] [P…" at bounding box center [524, 298] width 241 height 306
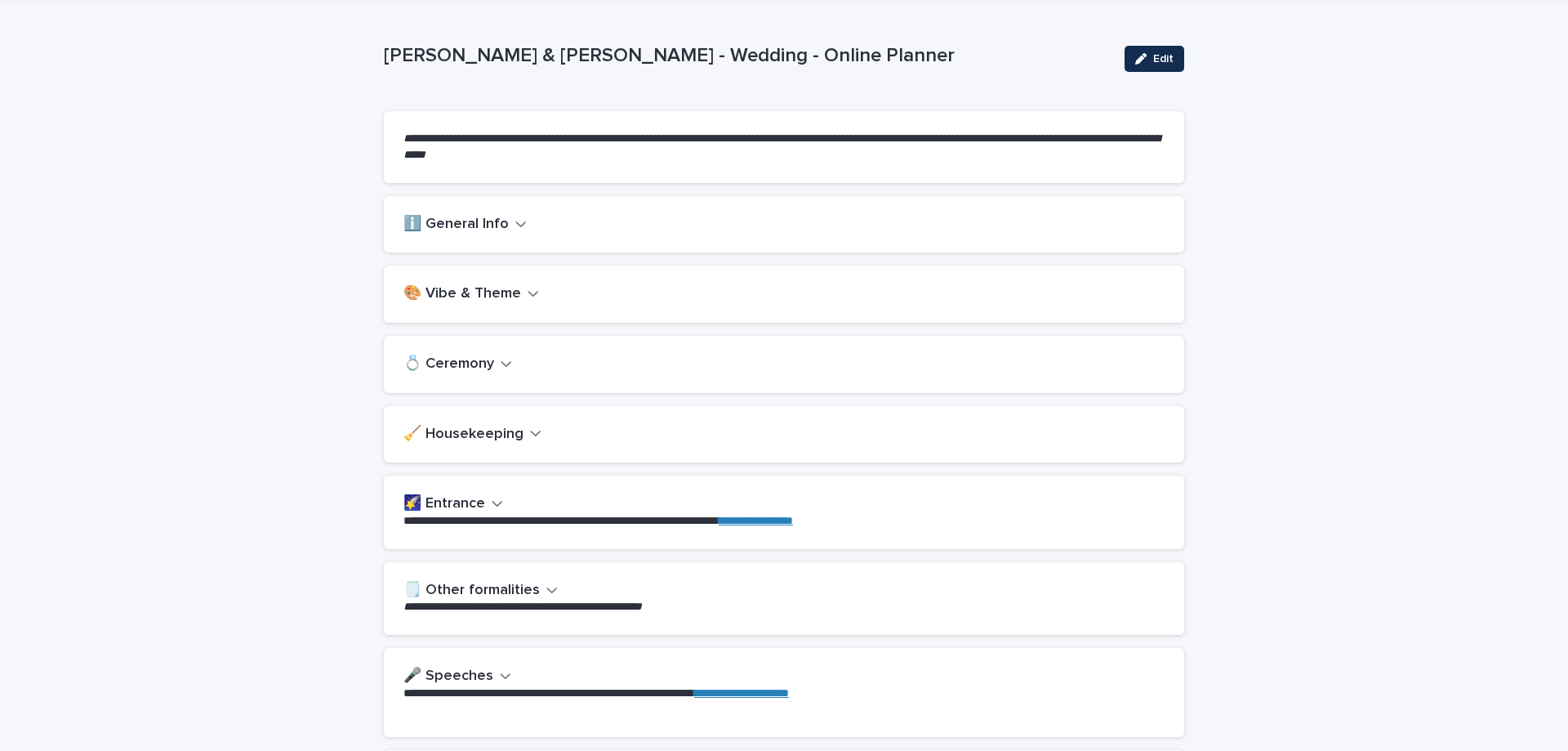
scroll to position [58, 0]
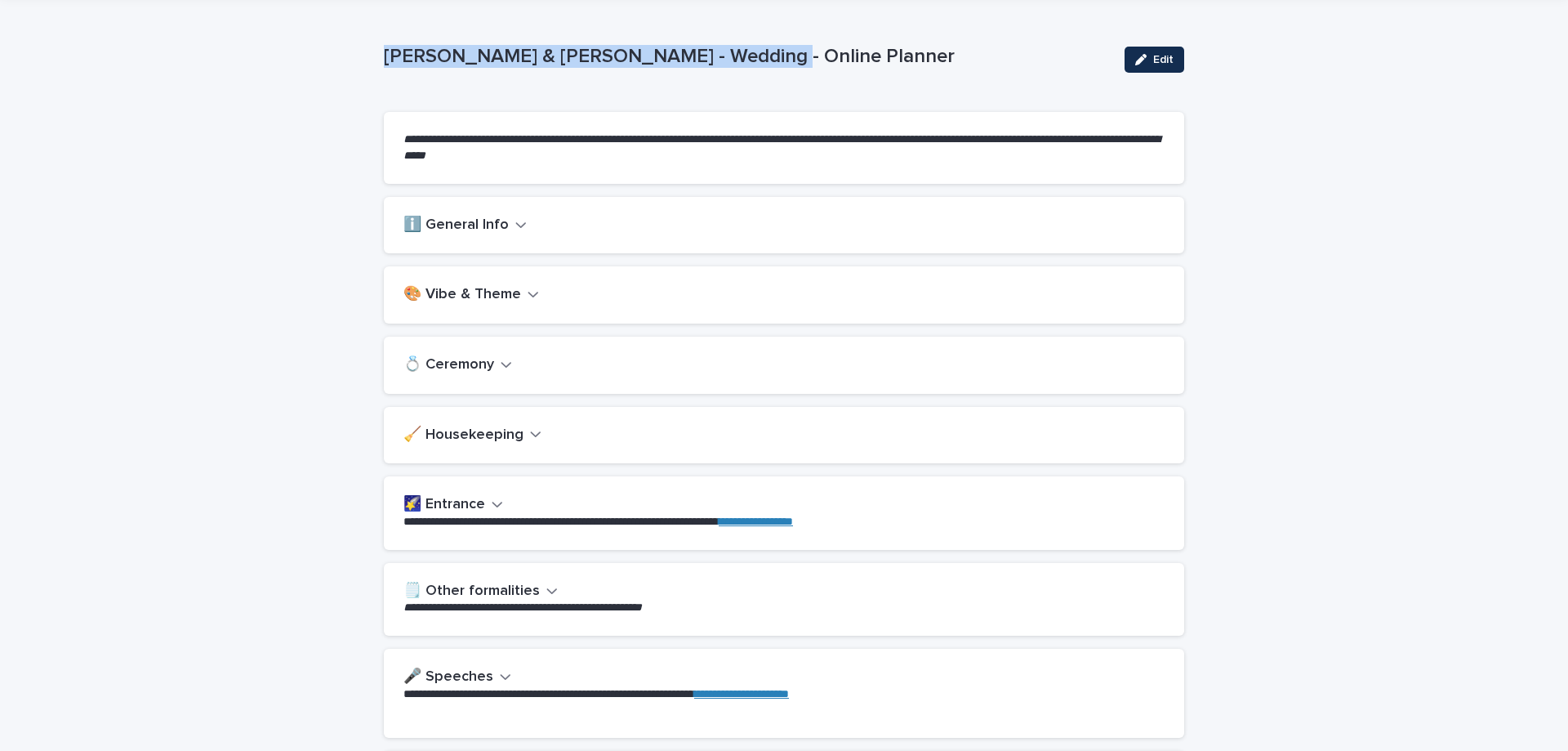
drag, startPoint x: 377, startPoint y: 53, endPoint x: 816, endPoint y: 76, distance: 439.6
click at [816, 76] on div "[PERSON_NAME] & [PERSON_NAME] - Wedding - Online Planner Edit" at bounding box center [784, 59] width 801 height 65
click at [829, 76] on div "[PERSON_NAME] & [PERSON_NAME] - Wedding - Online Planner Edit" at bounding box center [784, 59] width 801 height 65
drag, startPoint x: 370, startPoint y: 55, endPoint x: 928, endPoint y: 83, distance: 558.7
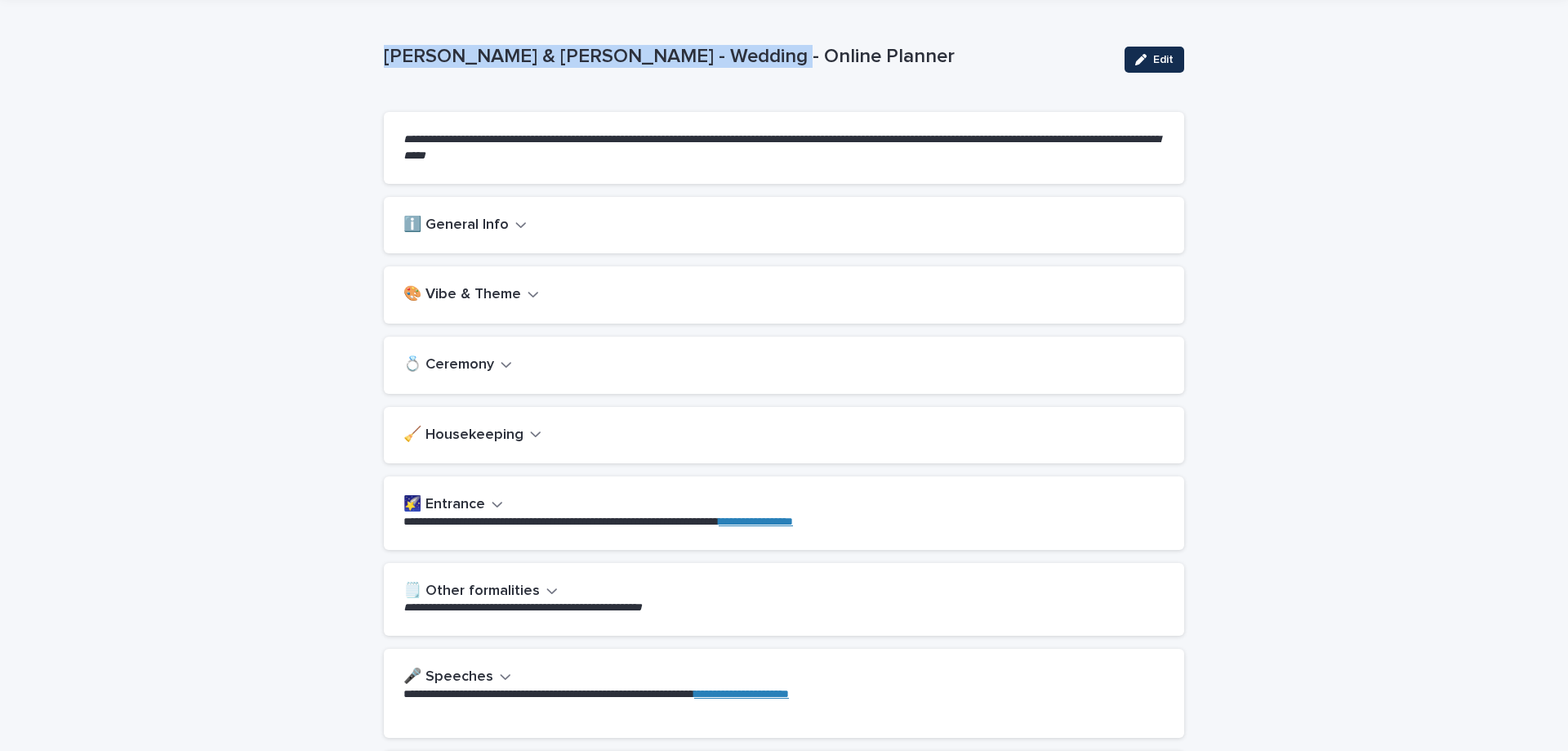
click at [928, 83] on div "[PERSON_NAME] & [PERSON_NAME] - Wedding - Online Planner Edit" at bounding box center [784, 59] width 801 height 65
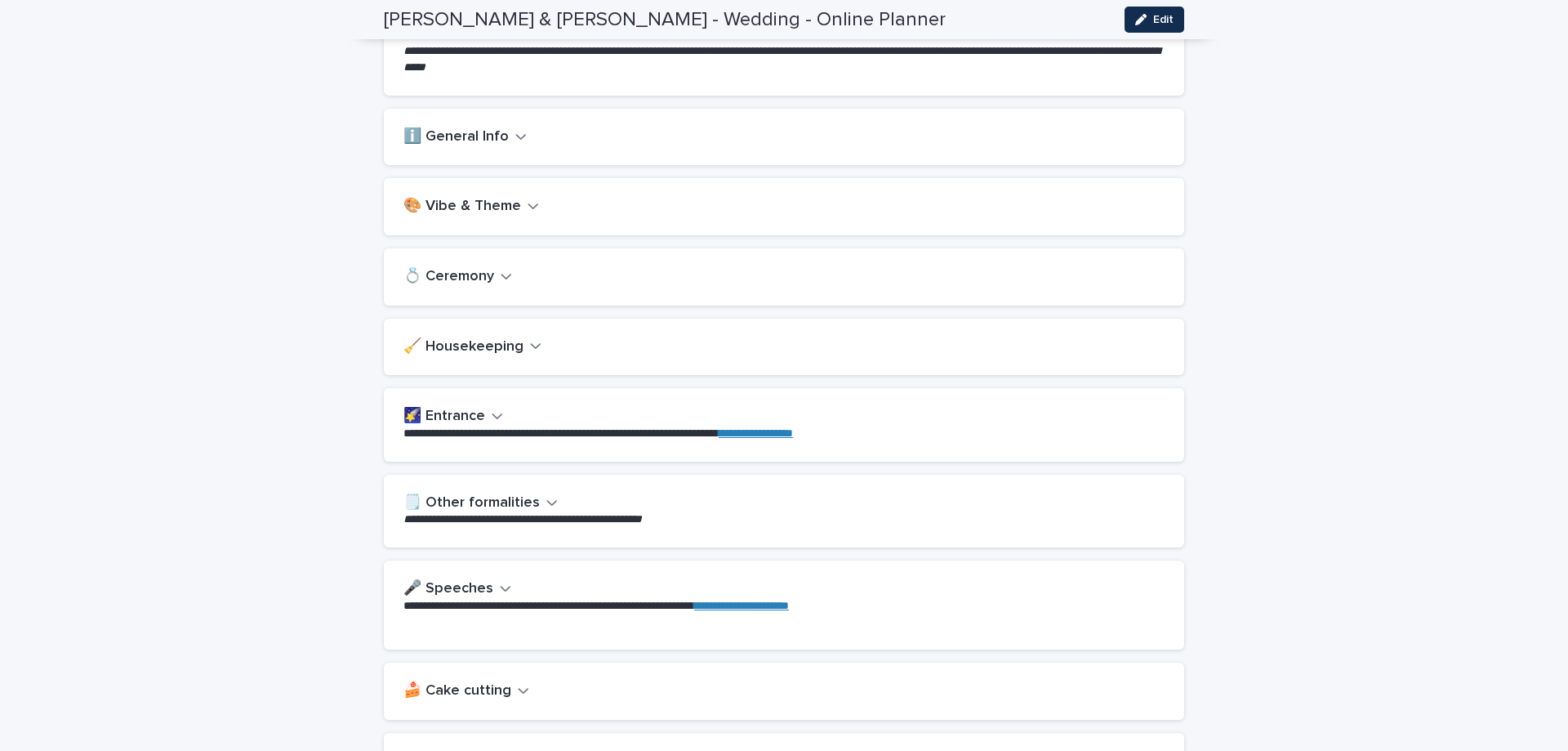
scroll to position [0, 0]
